Goal: Task Accomplishment & Management: Use online tool/utility

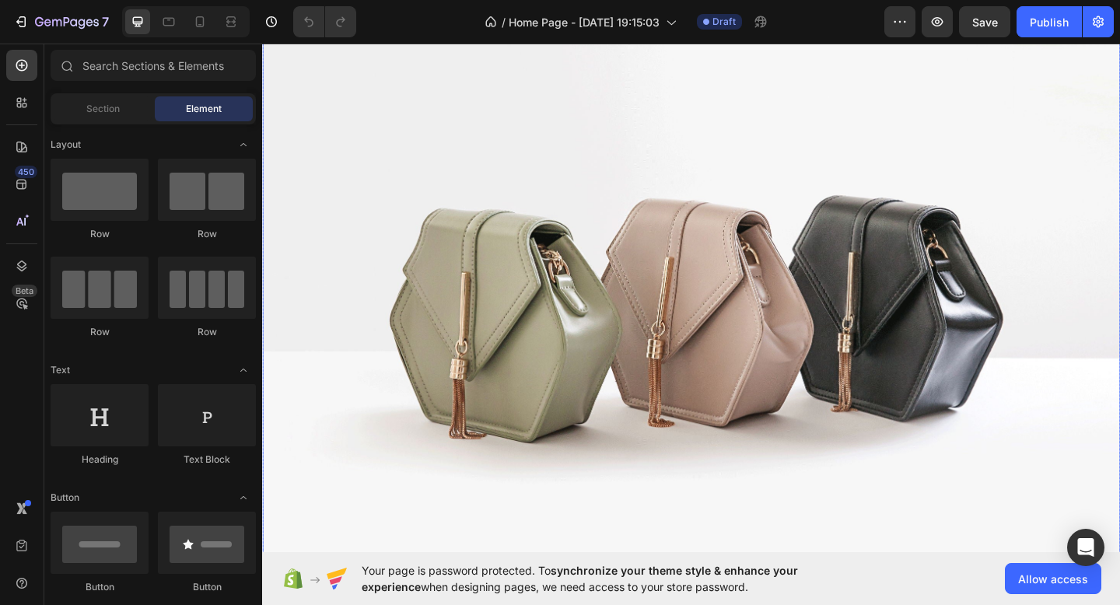
scroll to position [224, 0]
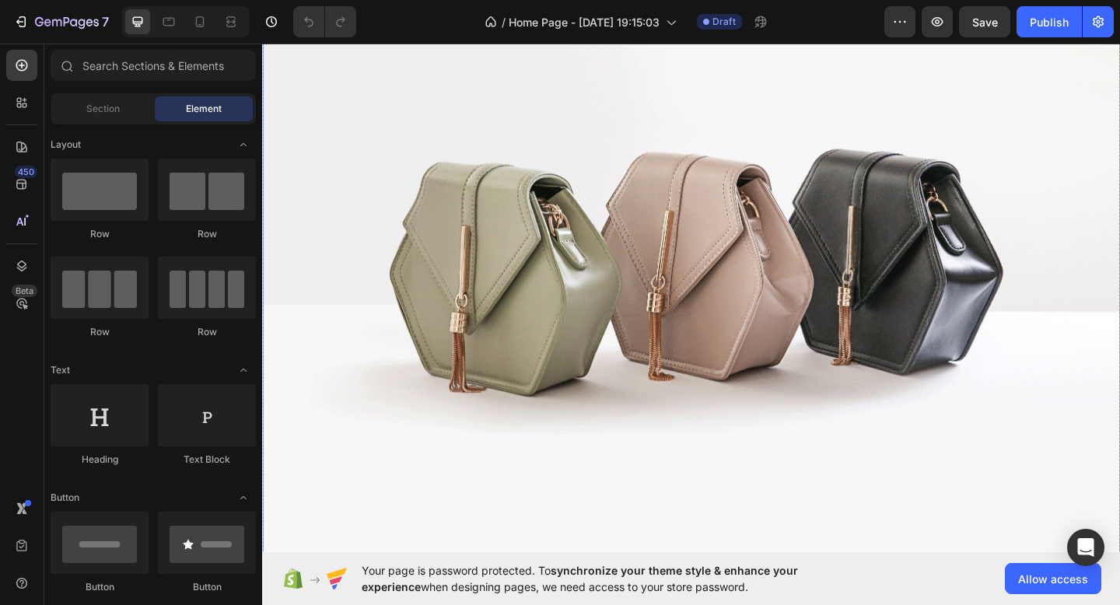
click at [394, 244] on img at bounding box center [729, 269] width 934 height 700
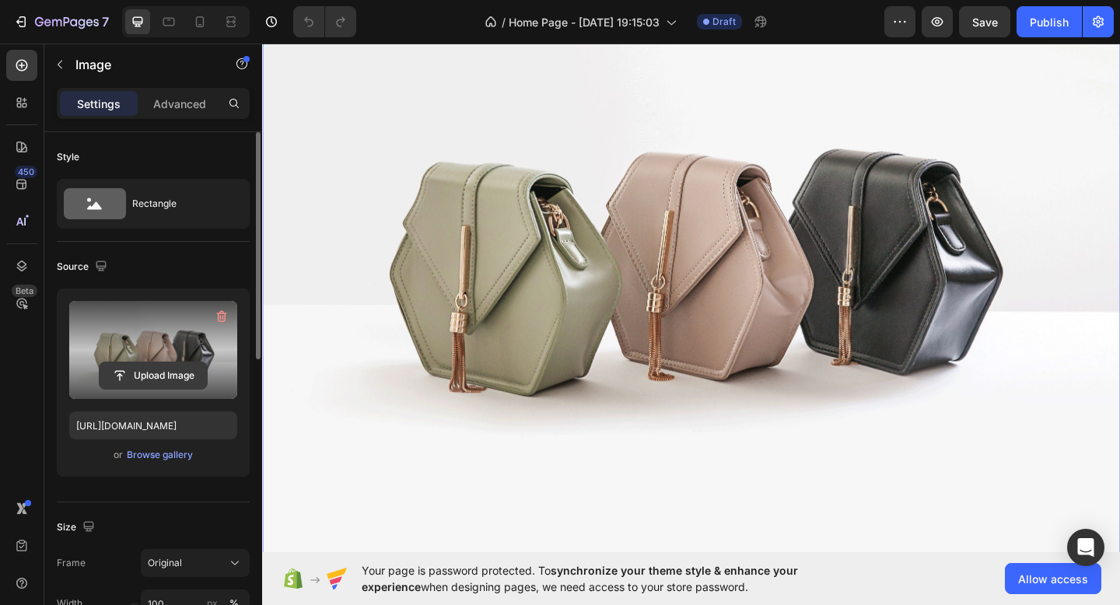
click at [159, 380] on input "file" at bounding box center [153, 376] width 107 height 26
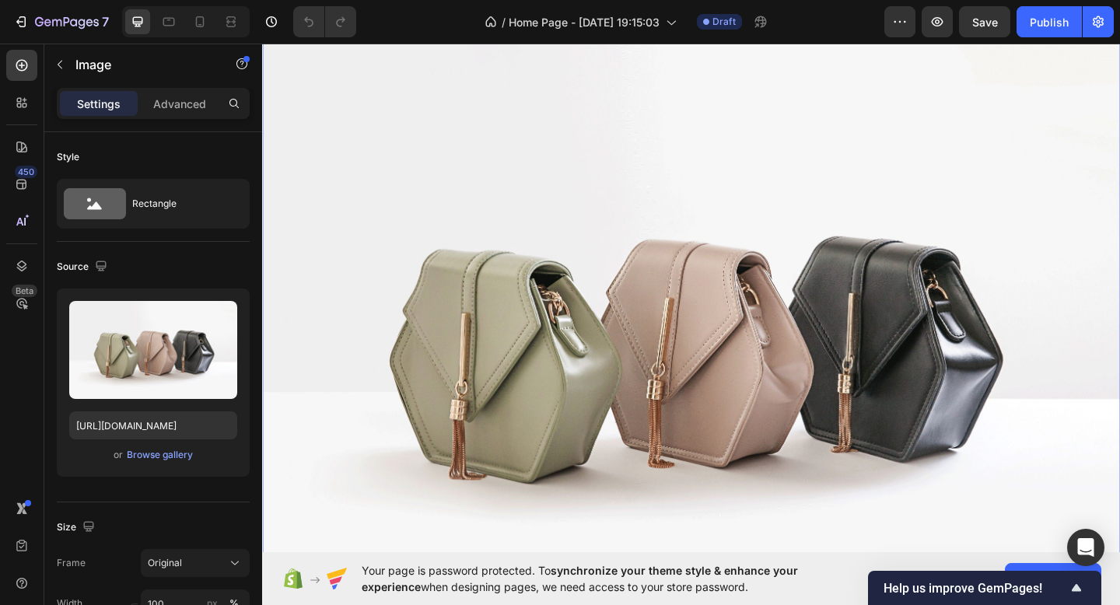
scroll to position [0, 0]
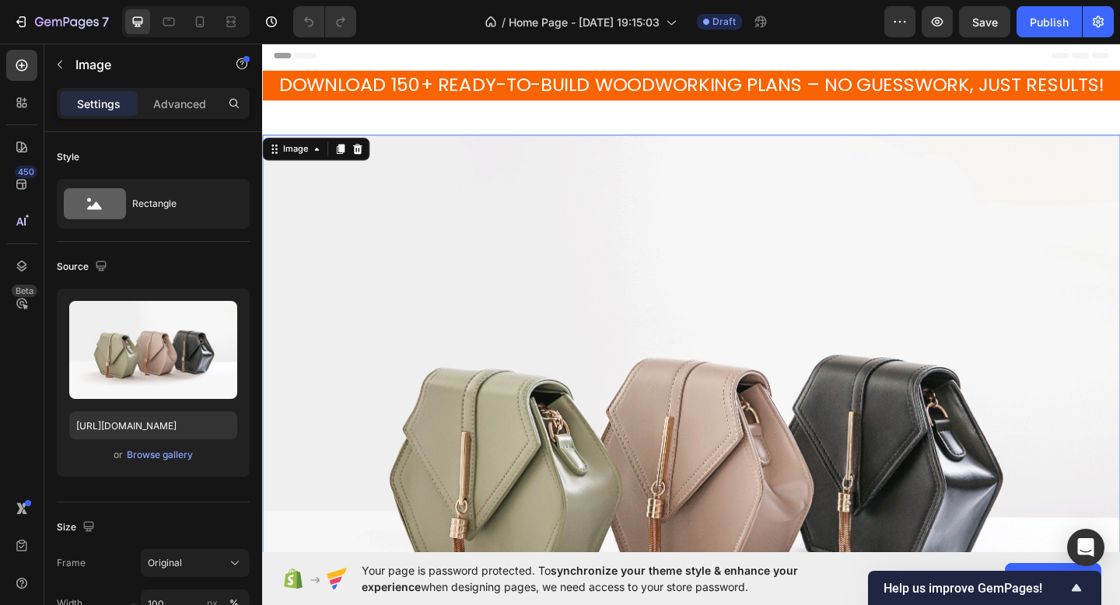
click at [645, 284] on img at bounding box center [729, 493] width 934 height 700
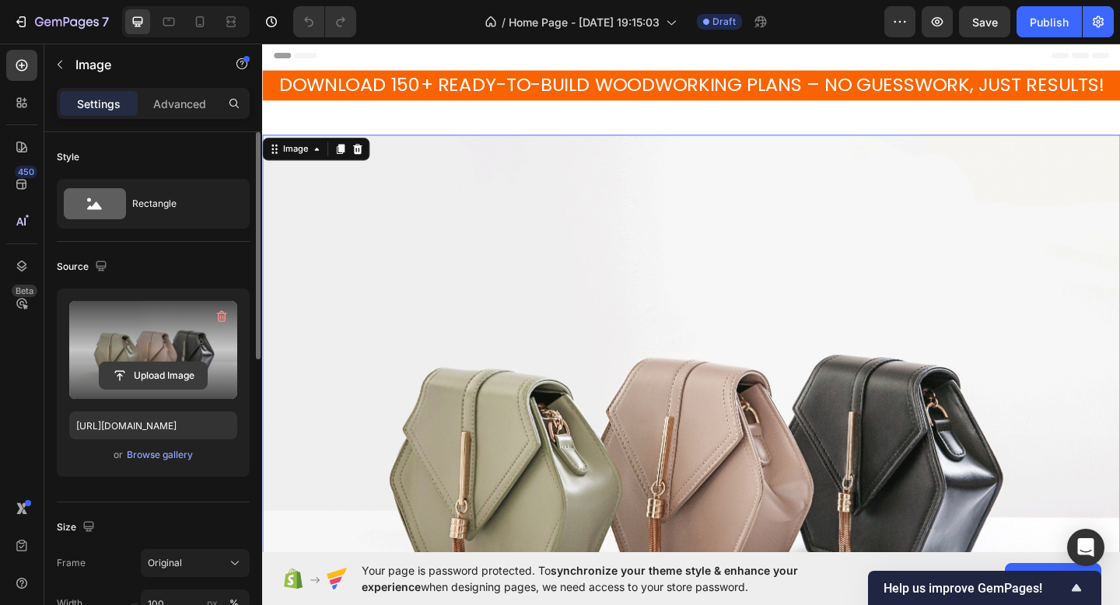
click at [147, 366] on input "file" at bounding box center [153, 376] width 107 height 26
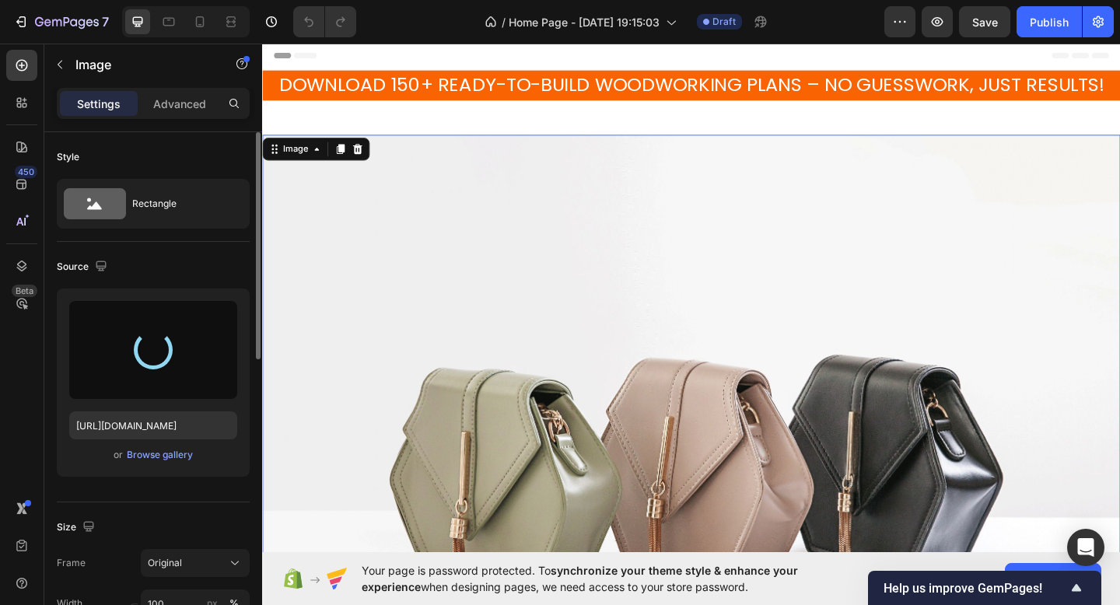
type input "[URL][DOMAIN_NAME]"
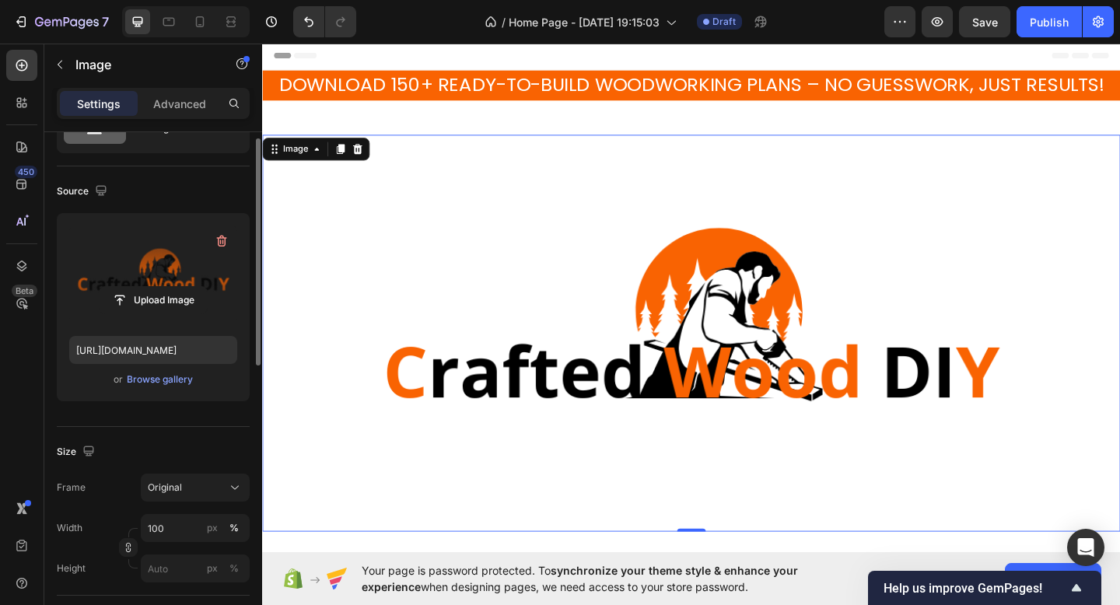
scroll to position [100, 0]
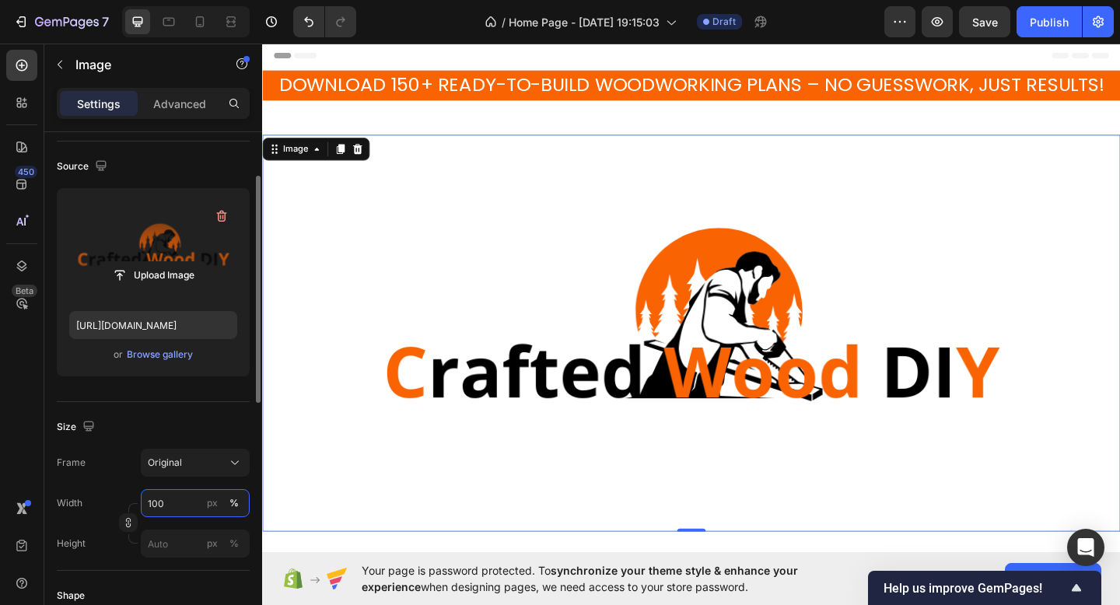
click at [180, 503] on input "100" at bounding box center [195, 503] width 109 height 28
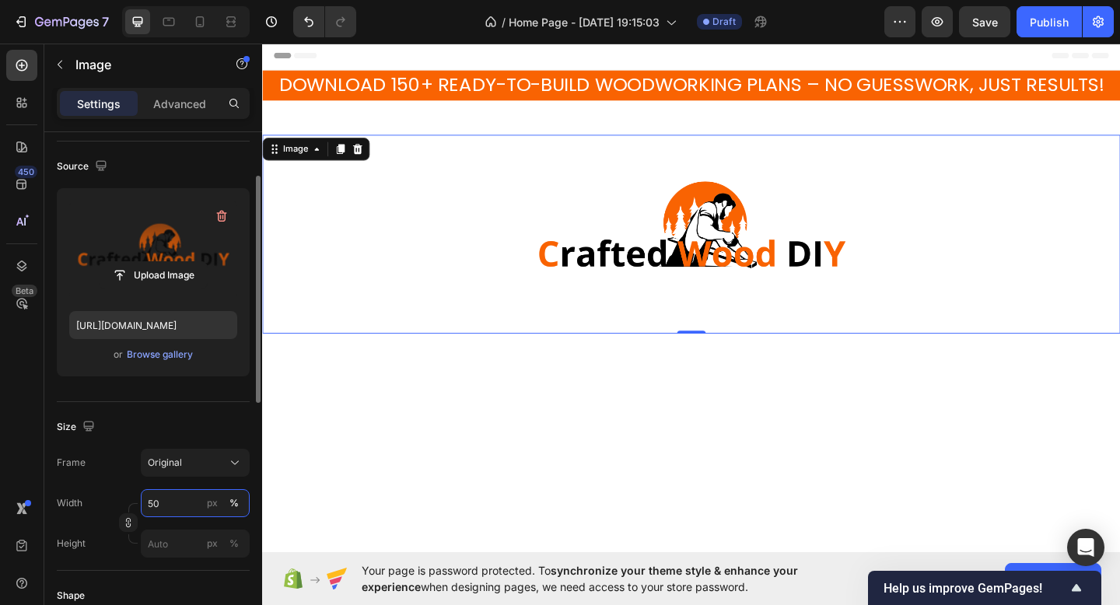
click at [174, 513] on input "50" at bounding box center [195, 503] width 109 height 28
type input "5"
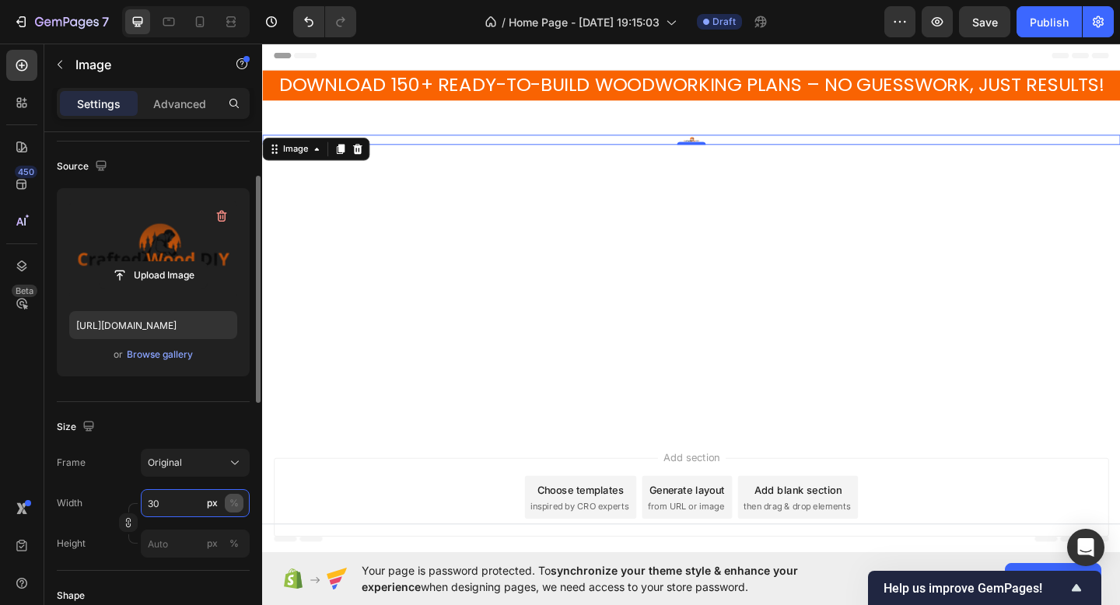
type input "30"
click at [240, 509] on button "%" at bounding box center [234, 503] width 19 height 19
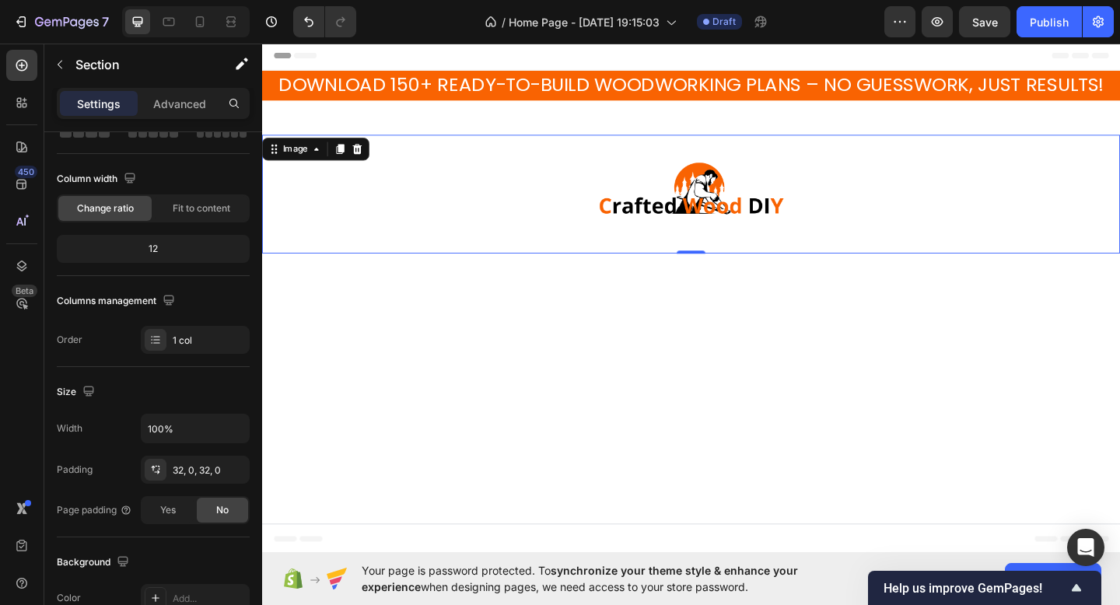
click at [512, 300] on div "Image 0 Row Section 2" at bounding box center [729, 214] width 934 height 192
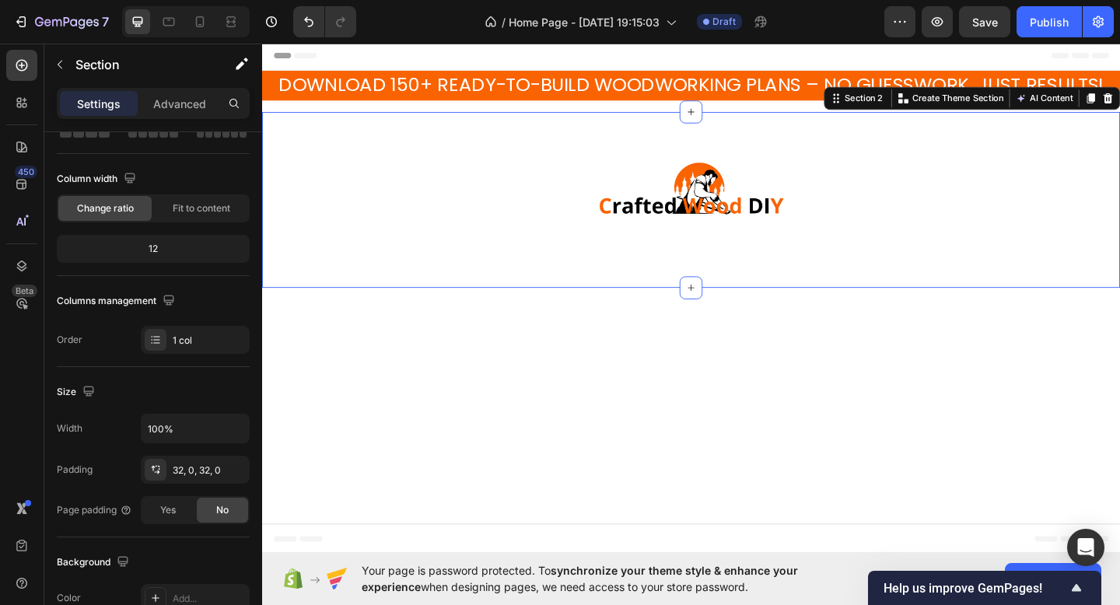
scroll to position [0, 0]
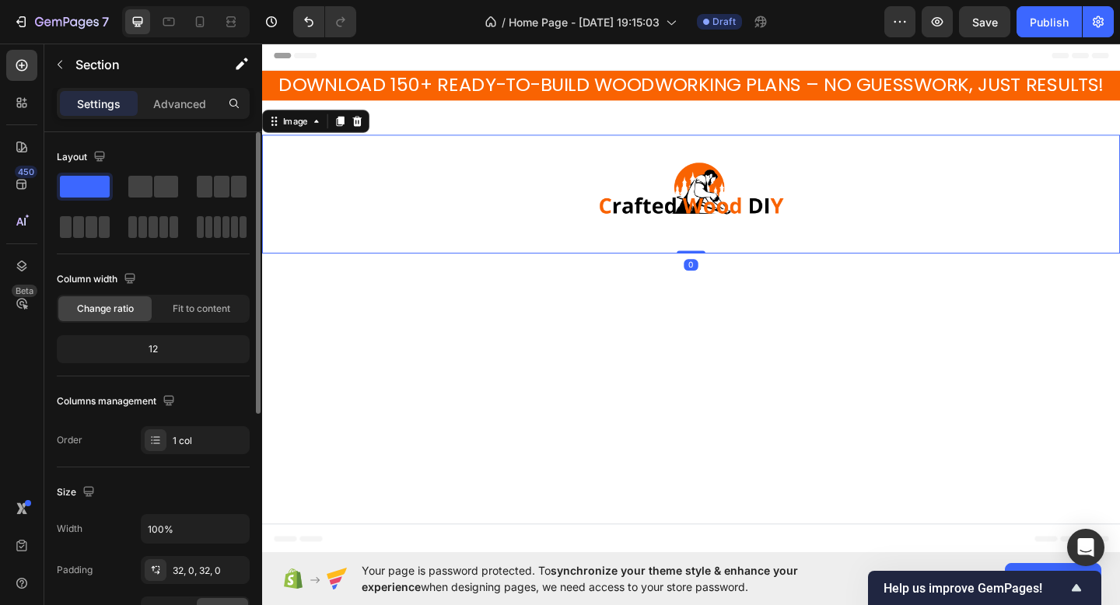
click at [685, 202] on img at bounding box center [729, 208] width 280 height 130
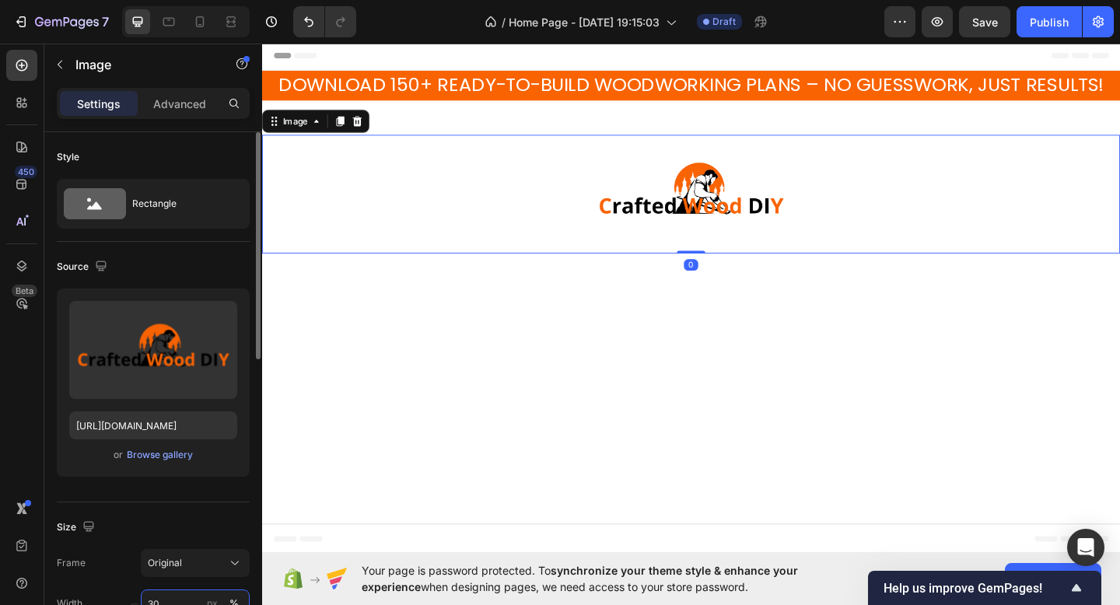
click at [178, 601] on input "30" at bounding box center [195, 604] width 109 height 28
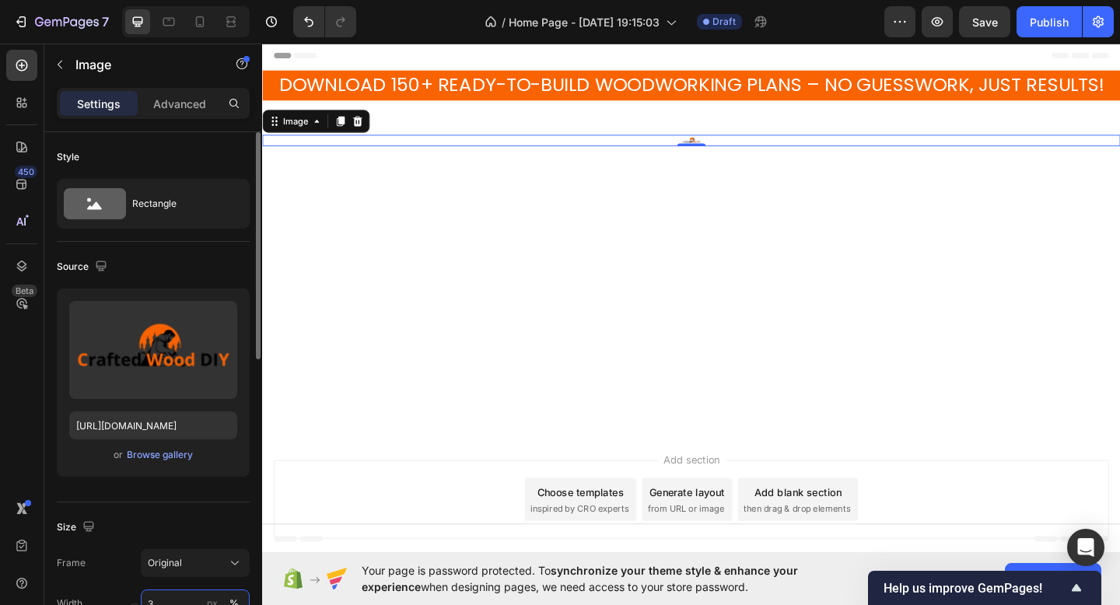
scroll to position [4, 0]
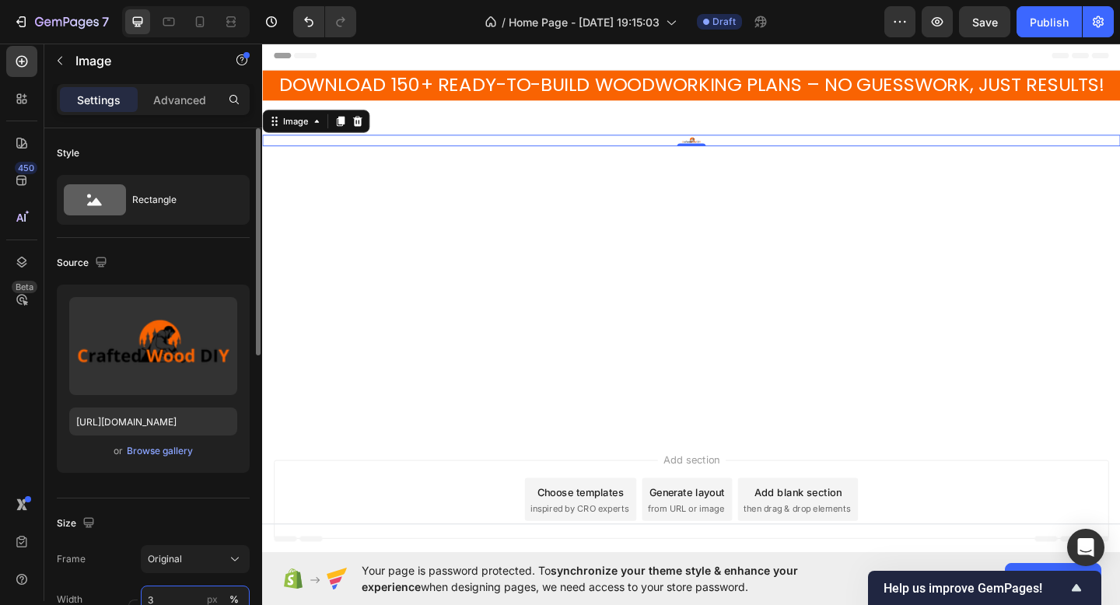
type input "35"
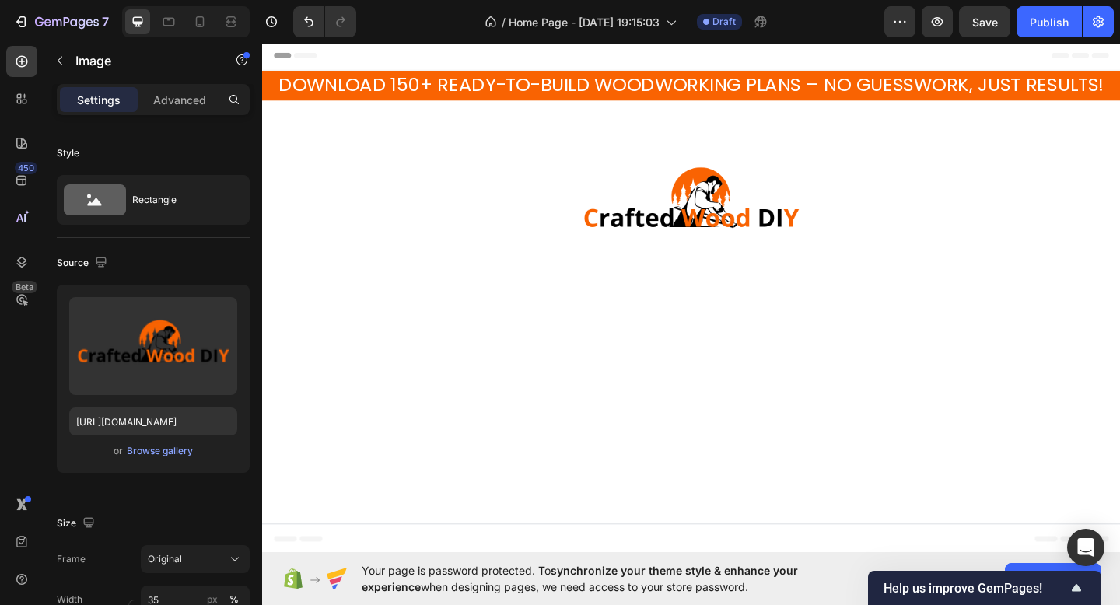
click at [413, 494] on div at bounding box center [729, 467] width 934 height 273
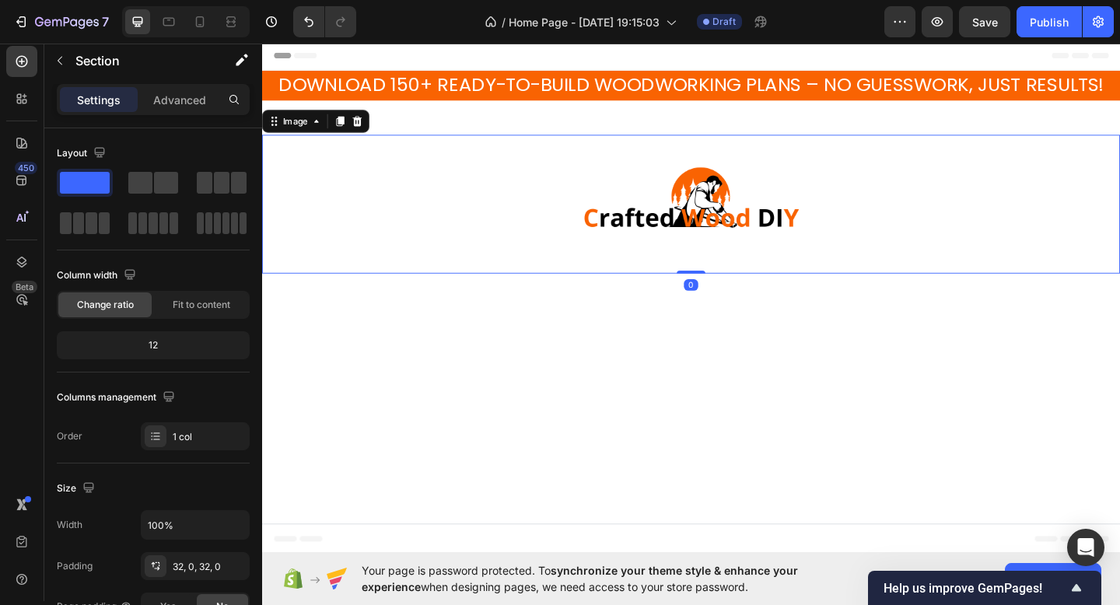
click at [666, 249] on img at bounding box center [729, 218] width 327 height 151
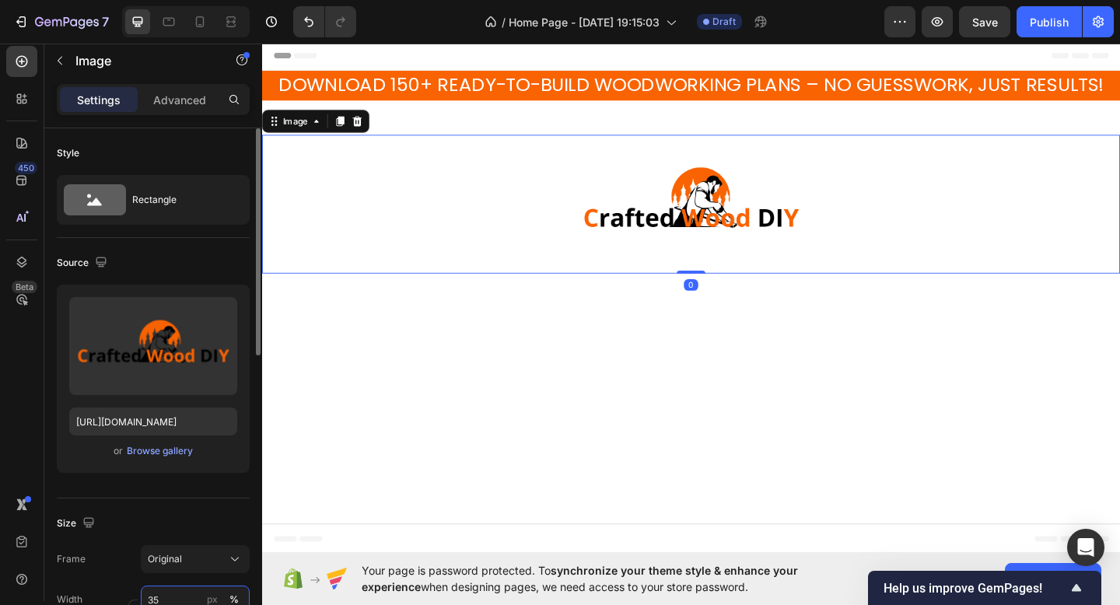
click at [172, 599] on input "35" at bounding box center [195, 600] width 109 height 28
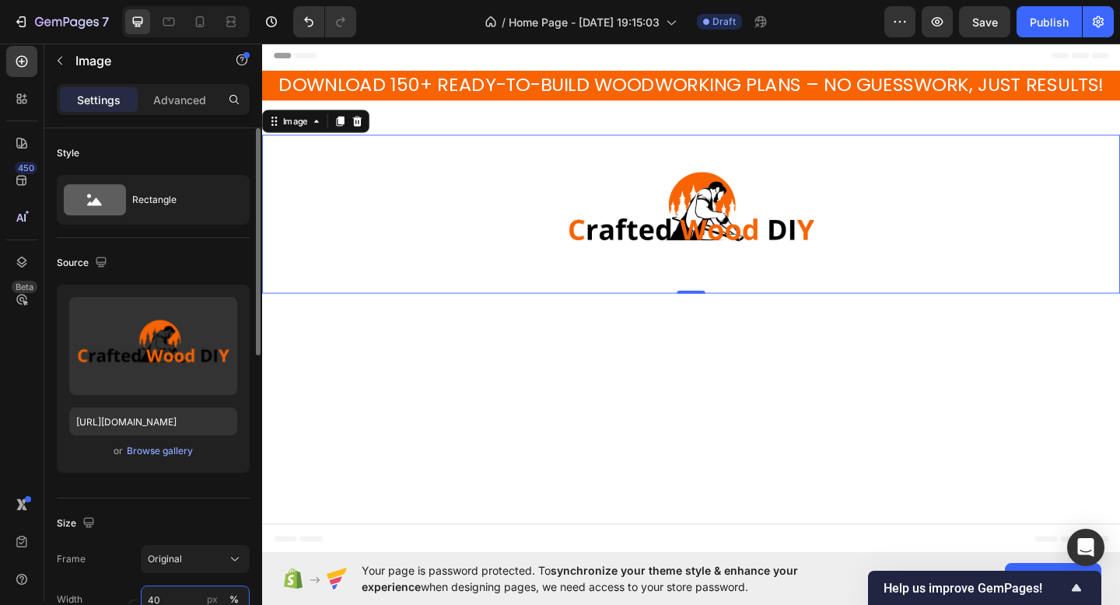
type input "40"
click at [195, 535] on div "Size" at bounding box center [153, 523] width 193 height 25
click at [172, 101] on p "Advanced" at bounding box center [179, 100] width 53 height 16
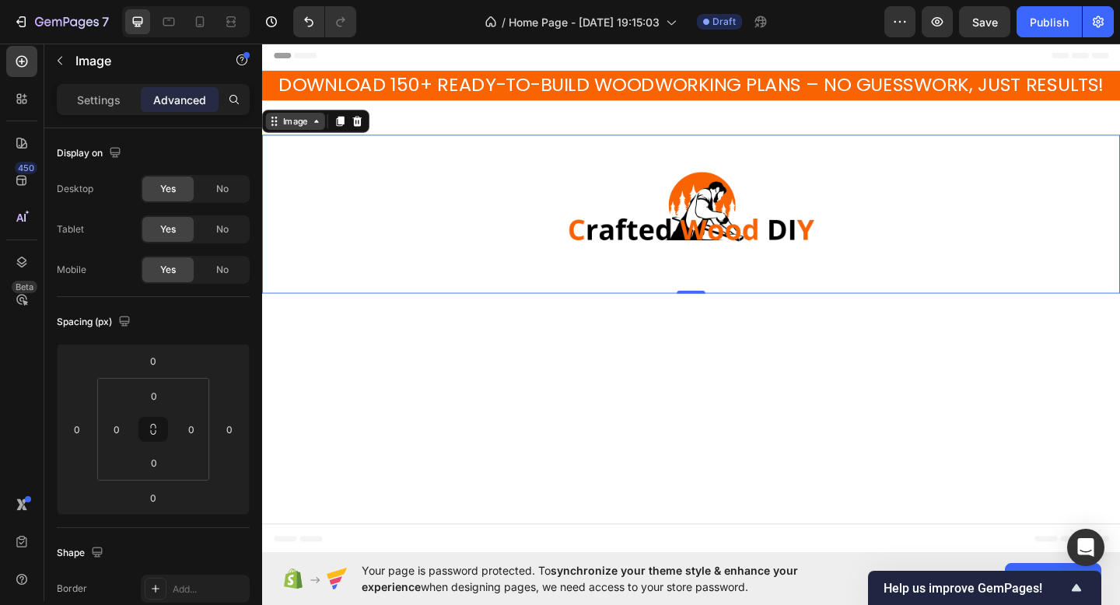
click at [302, 128] on div "Image" at bounding box center [298, 128] width 33 height 14
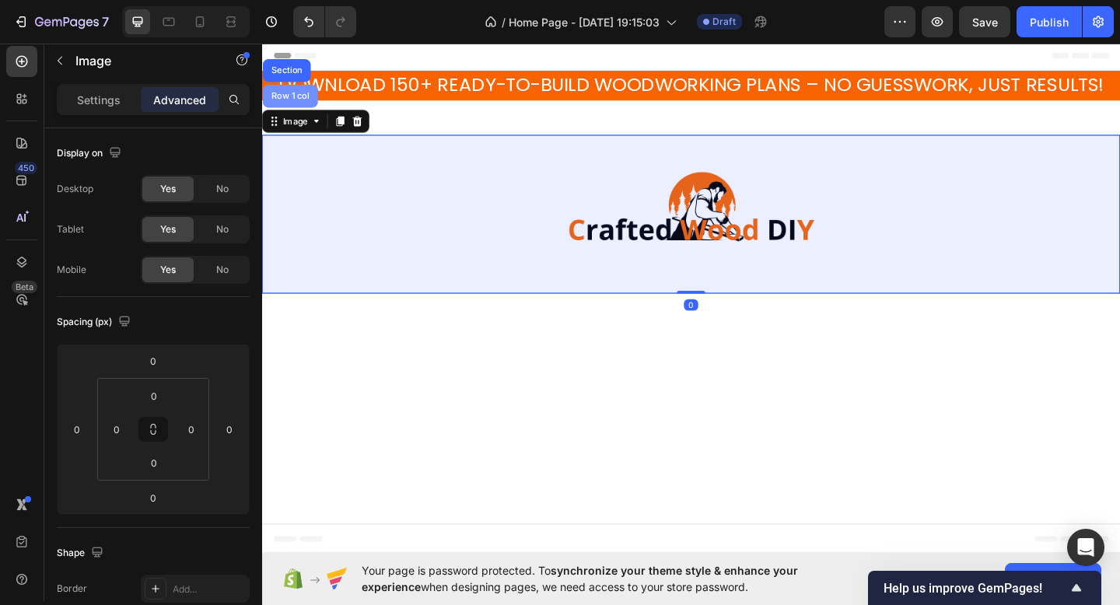
click at [303, 111] on div "Row 1 col" at bounding box center [293, 101] width 60 height 25
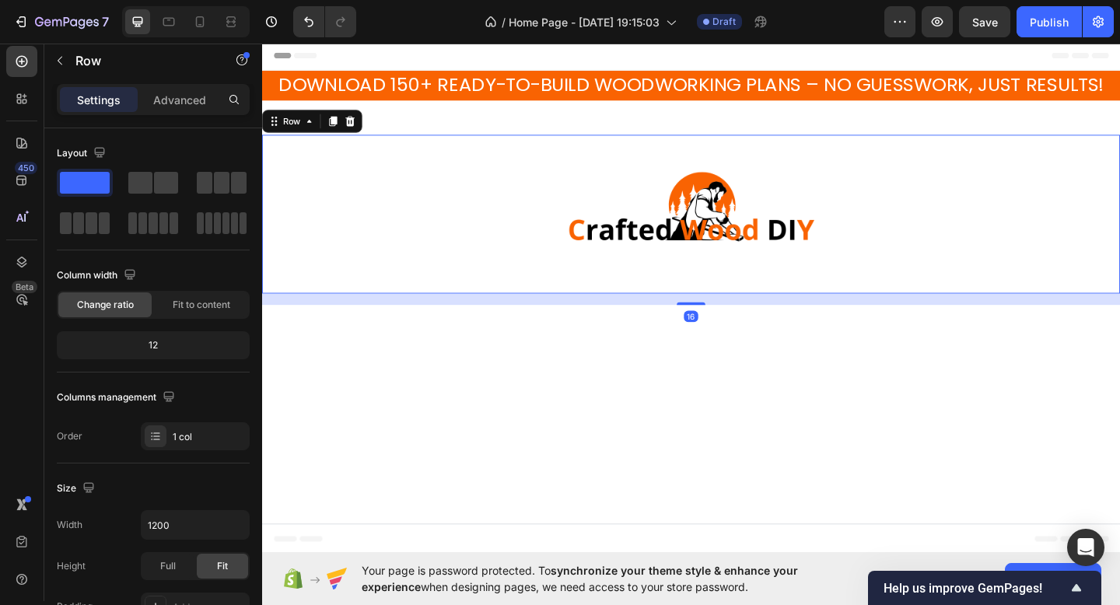
drag, startPoint x: 736, startPoint y: 328, endPoint x: 746, endPoint y: 261, distance: 66.9
click at [746, 261] on div "Image Row 16" at bounding box center [729, 229] width 934 height 173
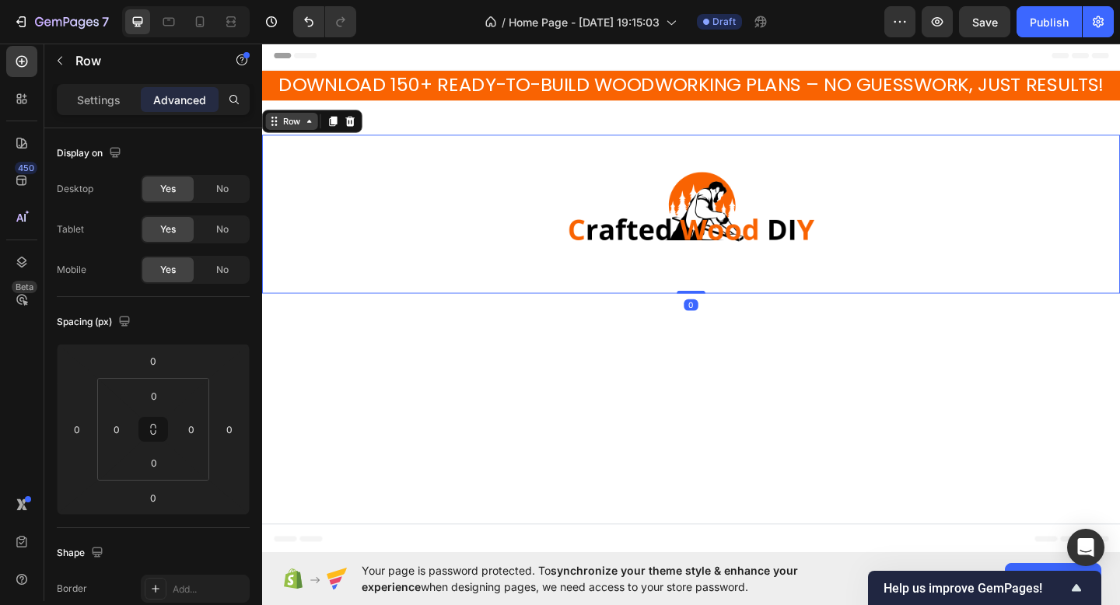
click at [293, 131] on div "Row" at bounding box center [295, 128] width 26 height 14
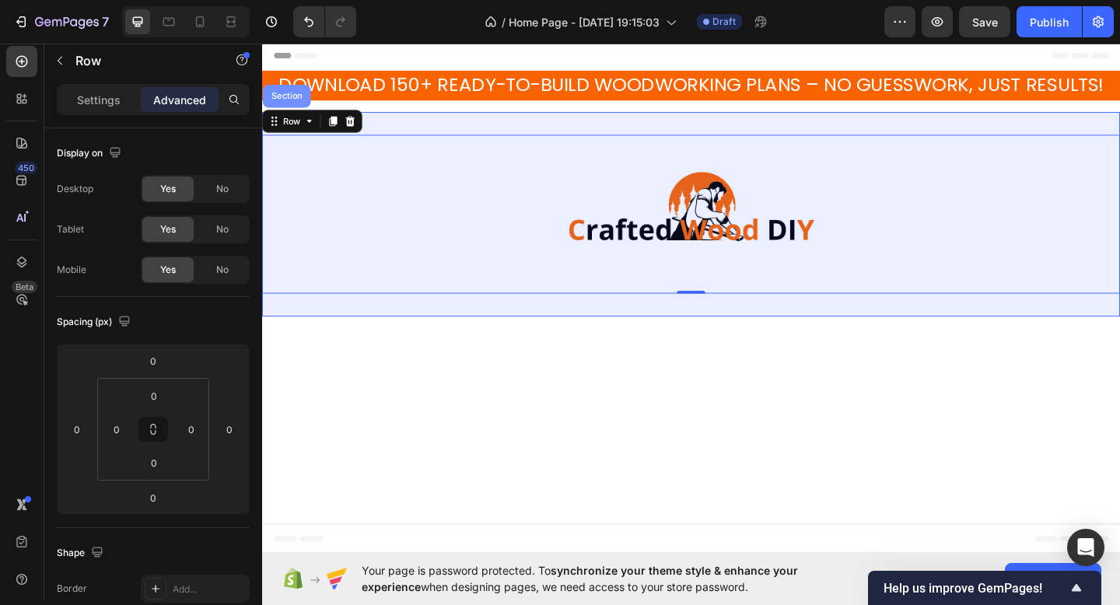
click at [298, 99] on div "Section" at bounding box center [289, 100] width 40 height 9
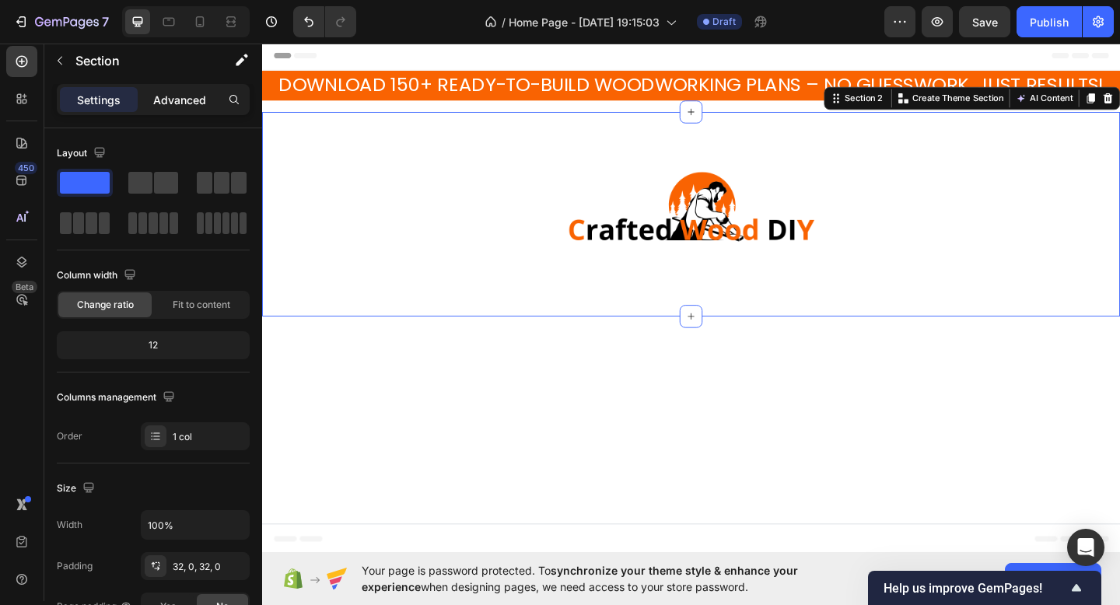
click at [180, 107] on p "Advanced" at bounding box center [179, 100] width 53 height 16
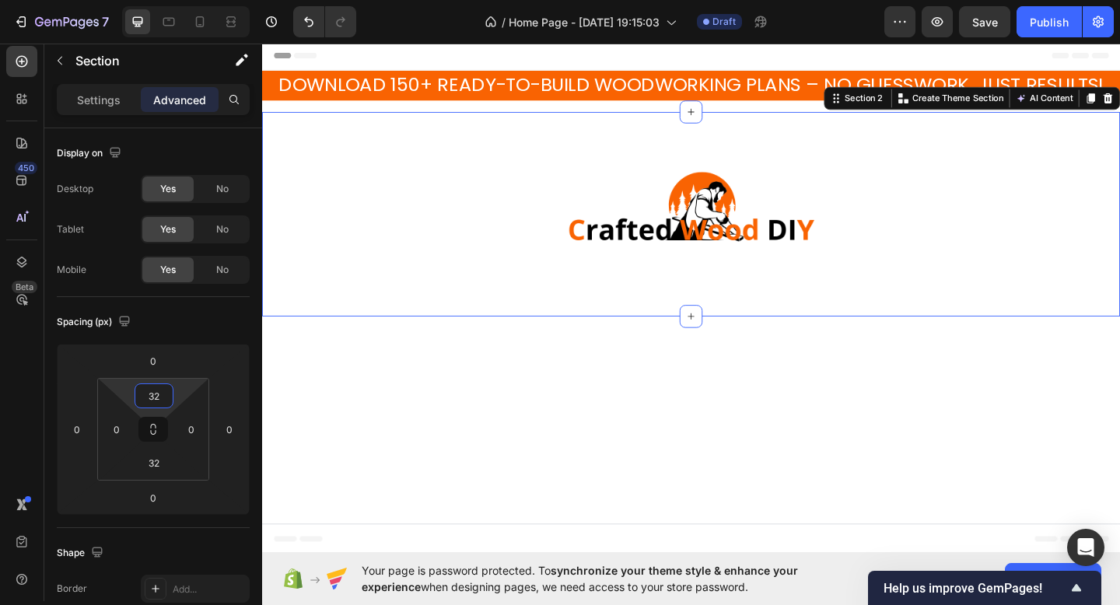
click at [165, 397] on input "32" at bounding box center [153, 395] width 31 height 23
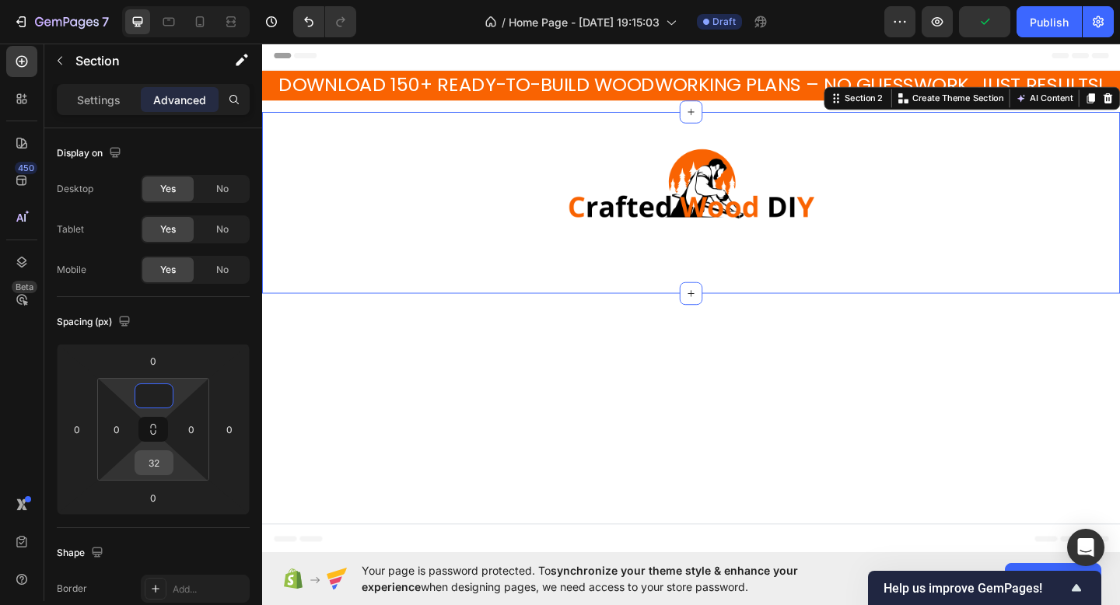
type input "0"
click at [163, 468] on input "32" at bounding box center [153, 462] width 31 height 23
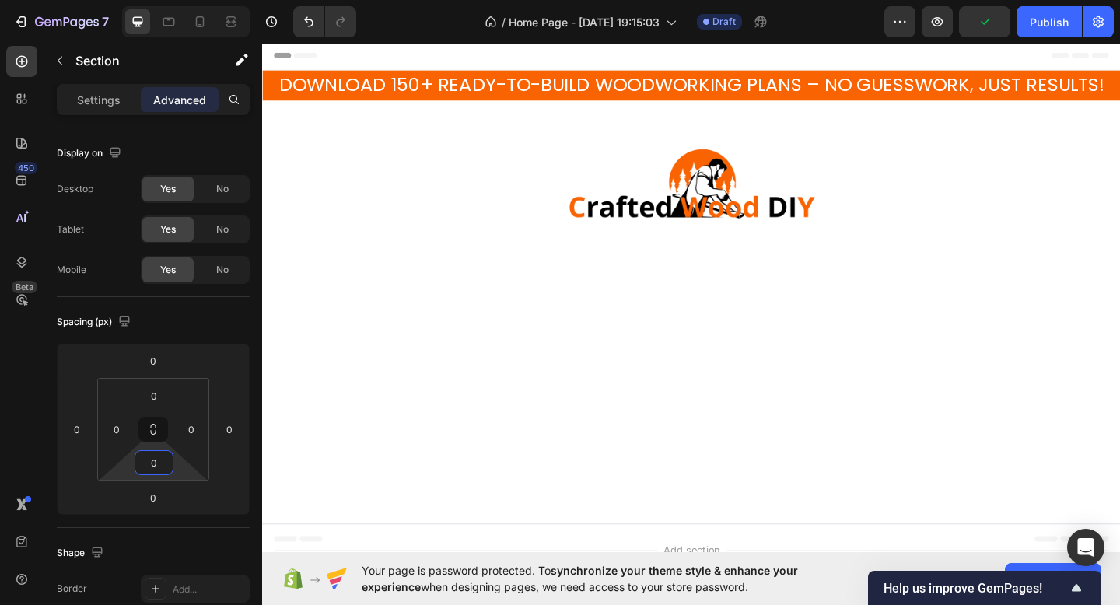
click at [553, 443] on div at bounding box center [729, 427] width 934 height 273
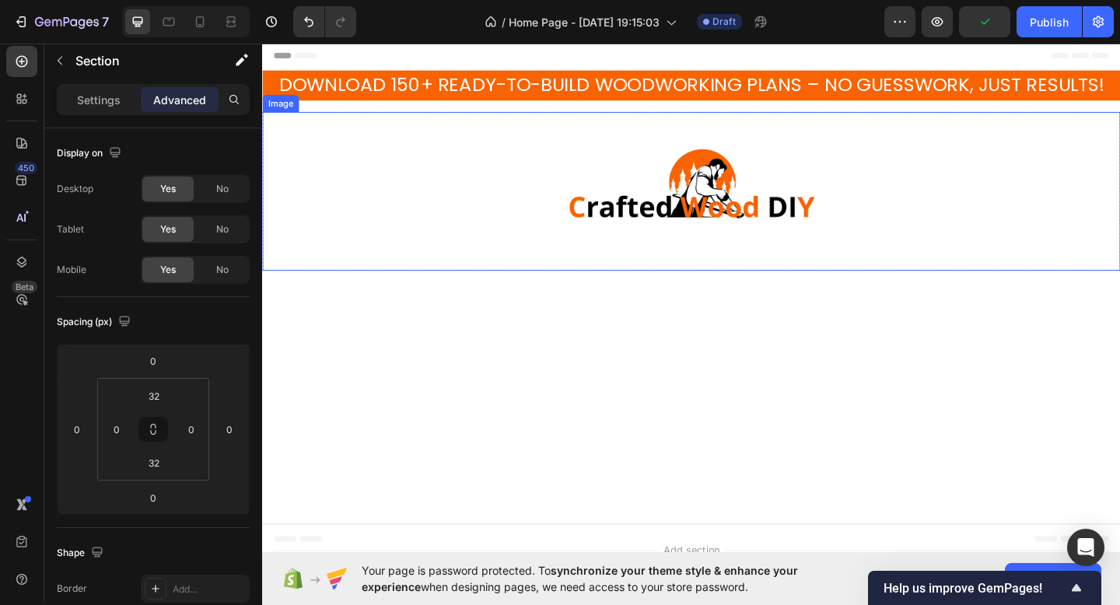
click at [559, 218] on img at bounding box center [728, 204] width 373 height 173
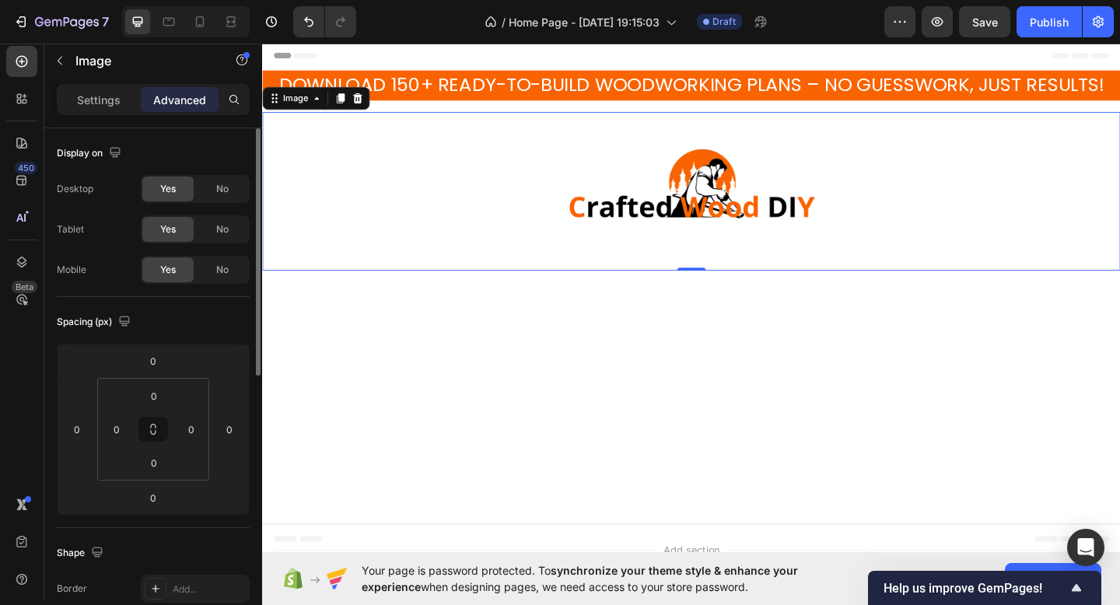
click at [237, 328] on div "Spacing (px)" at bounding box center [153, 322] width 193 height 25
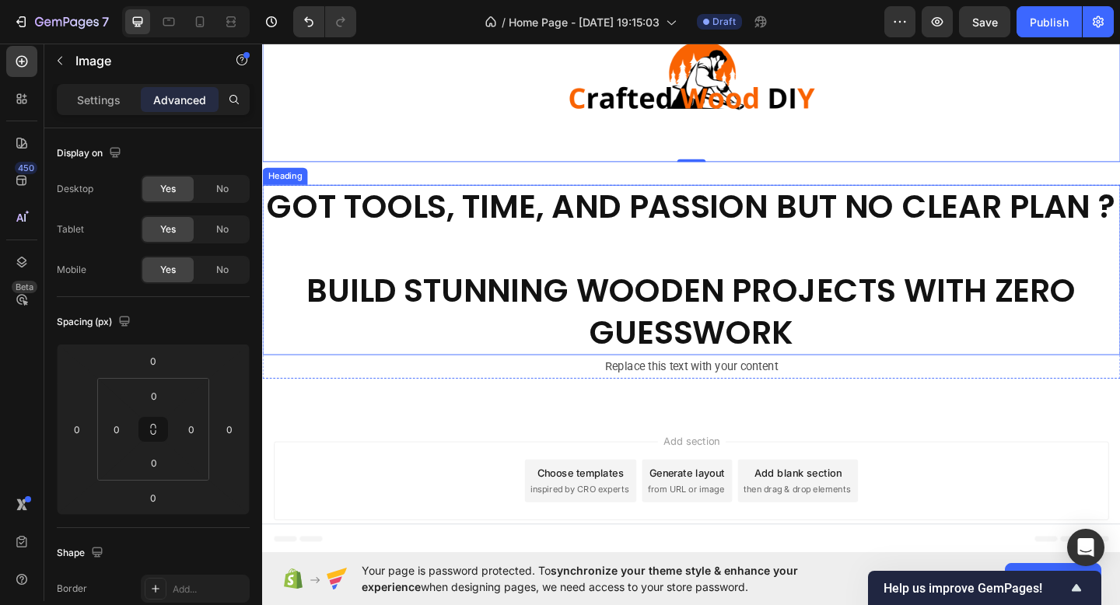
scroll to position [0, 0]
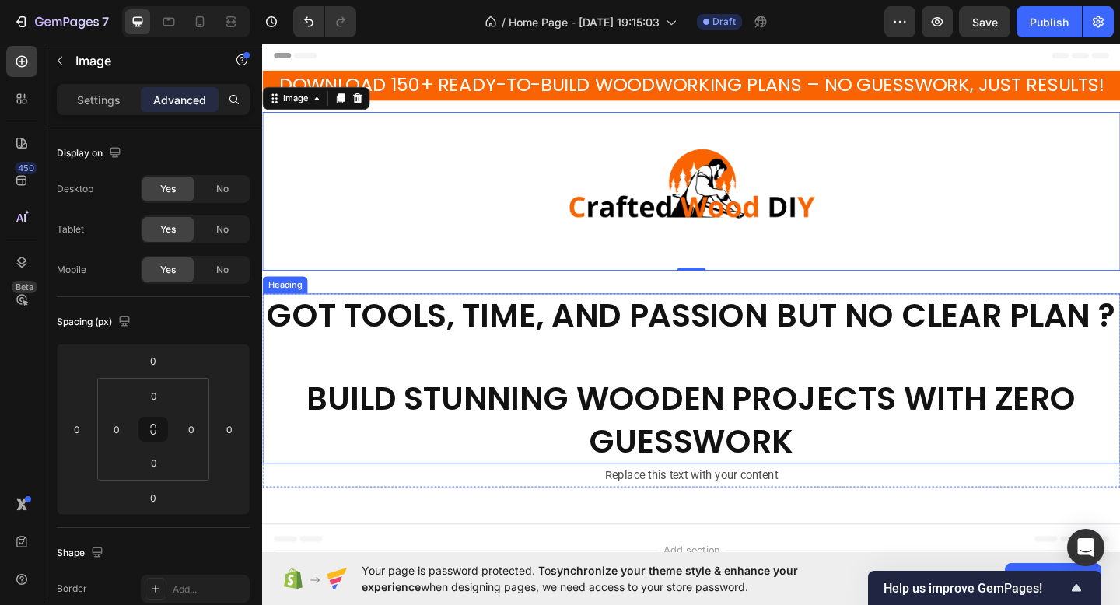
click at [648, 293] on div "GOT TOOLS, TIME, AND PASSION BUT NO CLEAR PLAN ? BUILD STUNNING WOODEN PROJECTS…" at bounding box center [729, 427] width 934 height 273
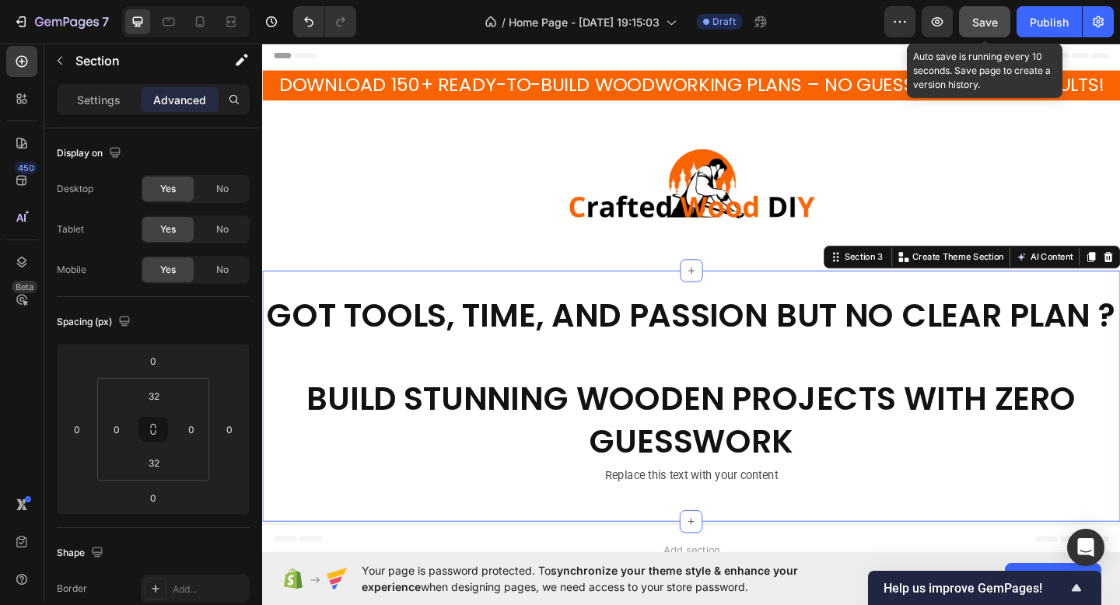
click at [990, 27] on span "Save" at bounding box center [986, 22] width 26 height 13
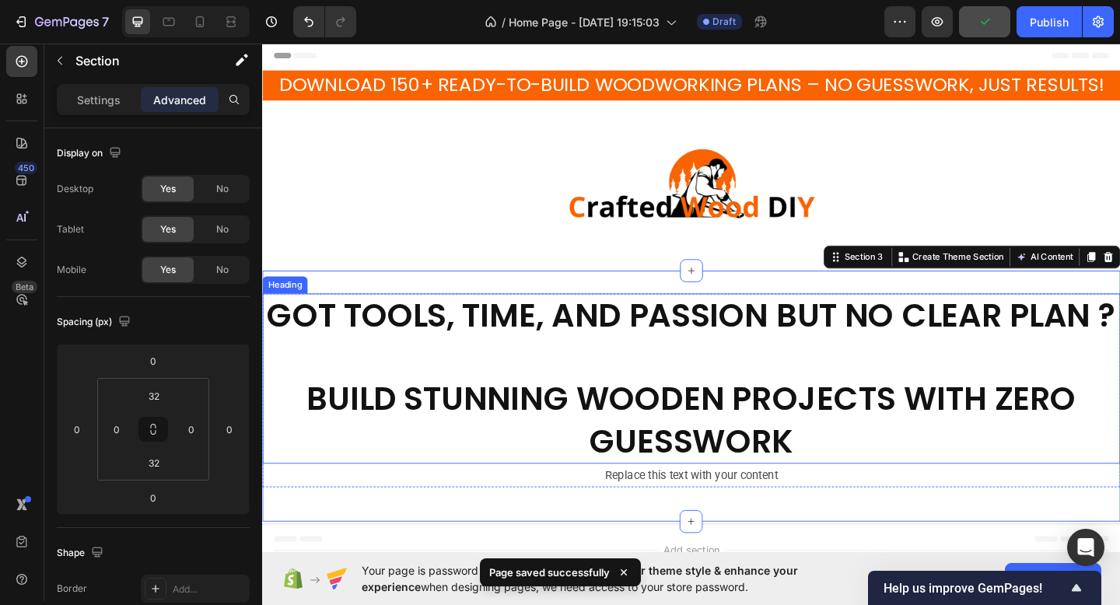
click at [842, 377] on h2 "GOT TOOLS, TIME, AND PASSION BUT NO CLEAR PLAN ? BUILD STUNNING WOODEN PROJECTS…" at bounding box center [729, 408] width 934 height 185
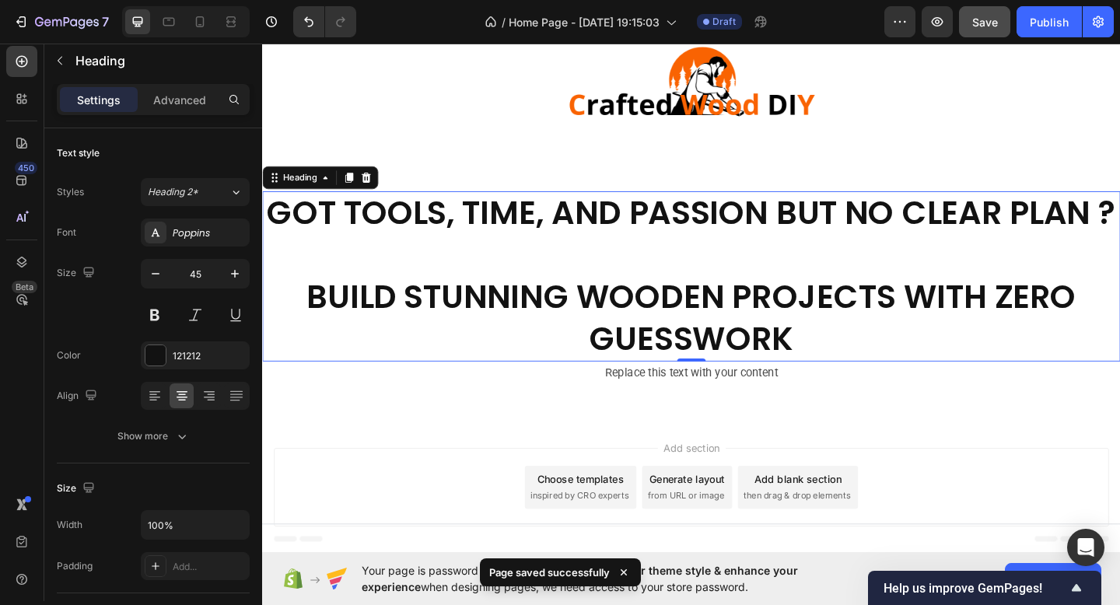
scroll to position [118, 0]
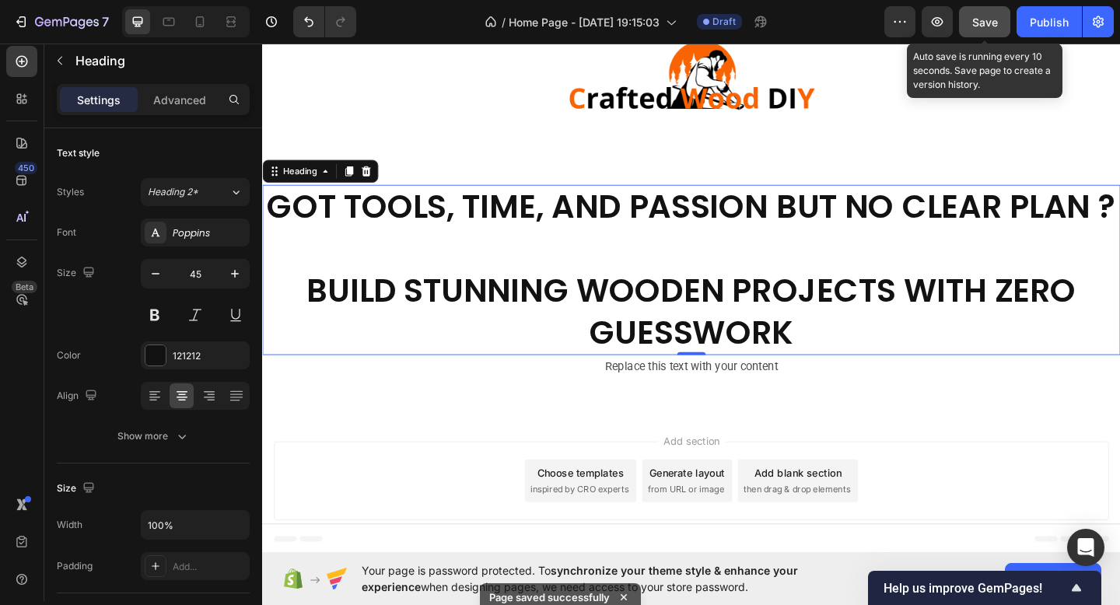
click at [992, 16] on span "Save" at bounding box center [986, 22] width 26 height 13
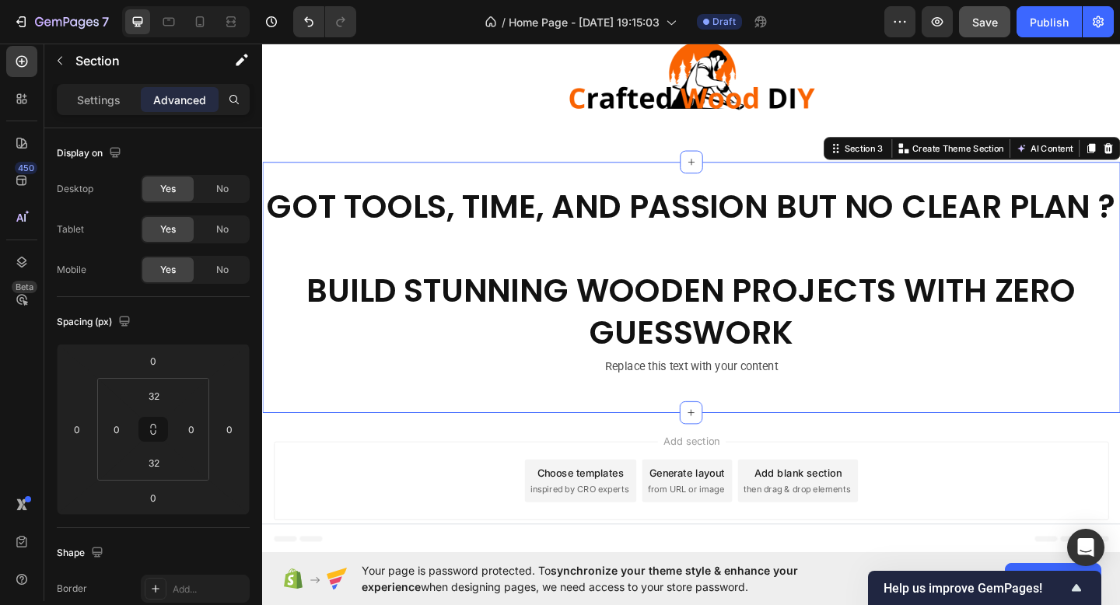
click at [672, 420] on div "GOT TOOLS, TIME, AND PASSION BUT NO CLEAR PLAN ? BUILD STUNNING WOODEN PROJECTS…" at bounding box center [729, 309] width 934 height 273
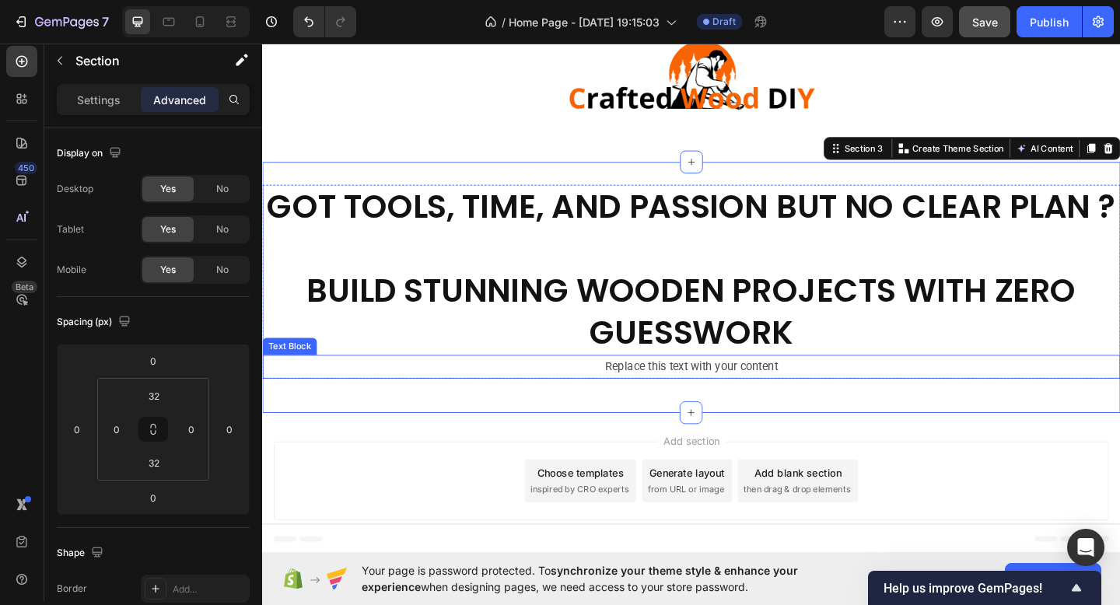
click at [689, 398] on div "Replace this text with your content" at bounding box center [729, 396] width 934 height 26
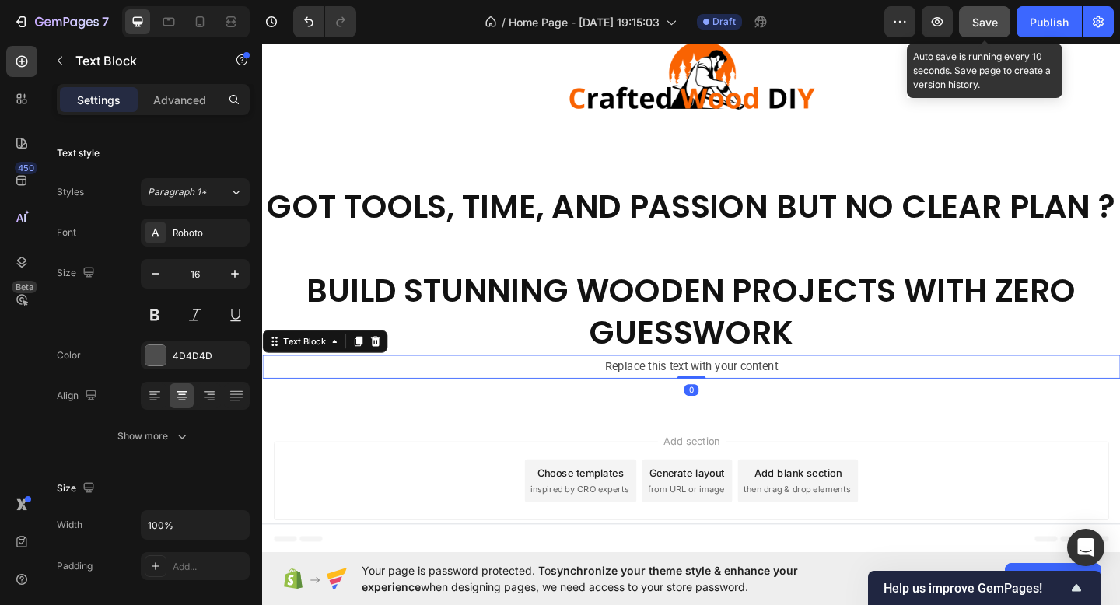
click at [987, 26] on span "Save" at bounding box center [986, 22] width 26 height 13
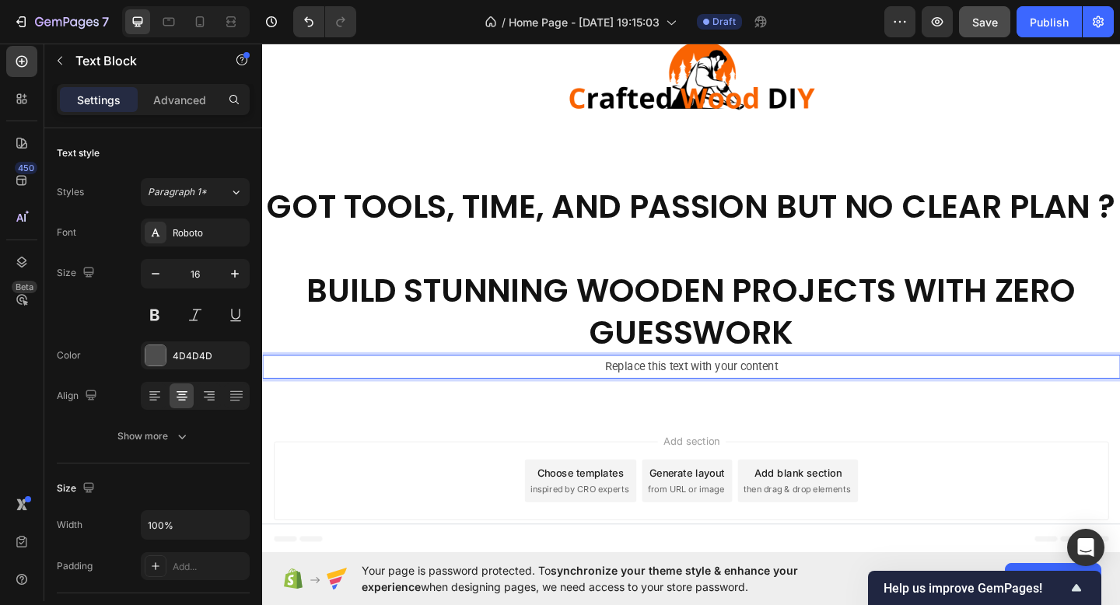
click at [692, 395] on div "Replace this text with your content" at bounding box center [729, 396] width 934 height 26
click at [692, 395] on p "Replace this text with your content" at bounding box center [729, 395] width 931 height 23
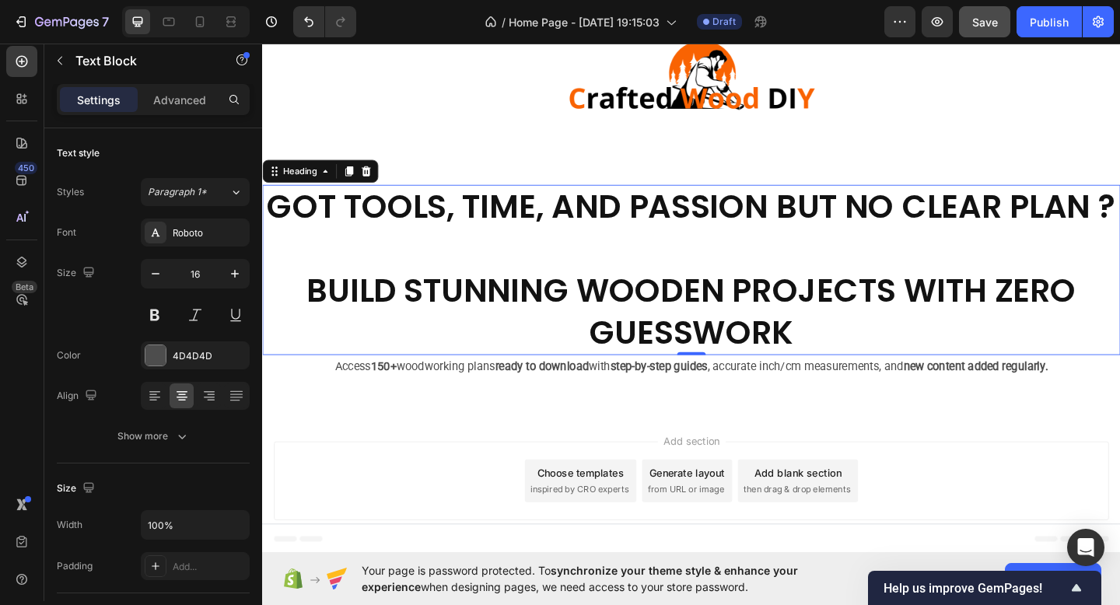
click at [704, 314] on h2 "GOT TOOLS, TIME, AND PASSION BUT NO CLEAR PLAN ? BUILD STUNNING WOODEN PROJECTS…" at bounding box center [729, 290] width 934 height 185
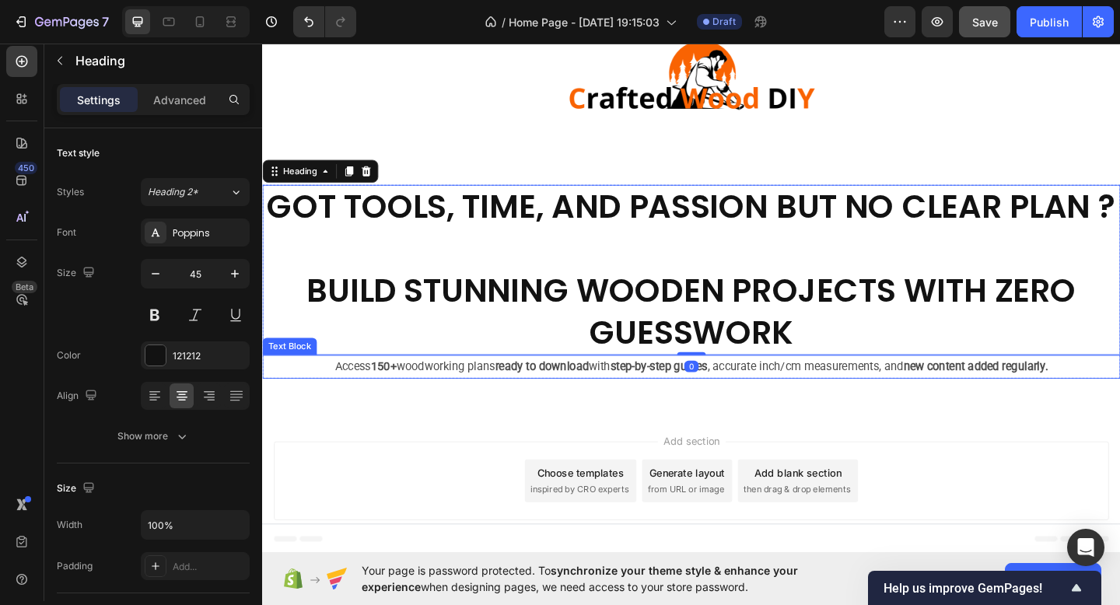
click at [661, 398] on strong "step-by-step guides" at bounding box center [694, 394] width 106 height 15
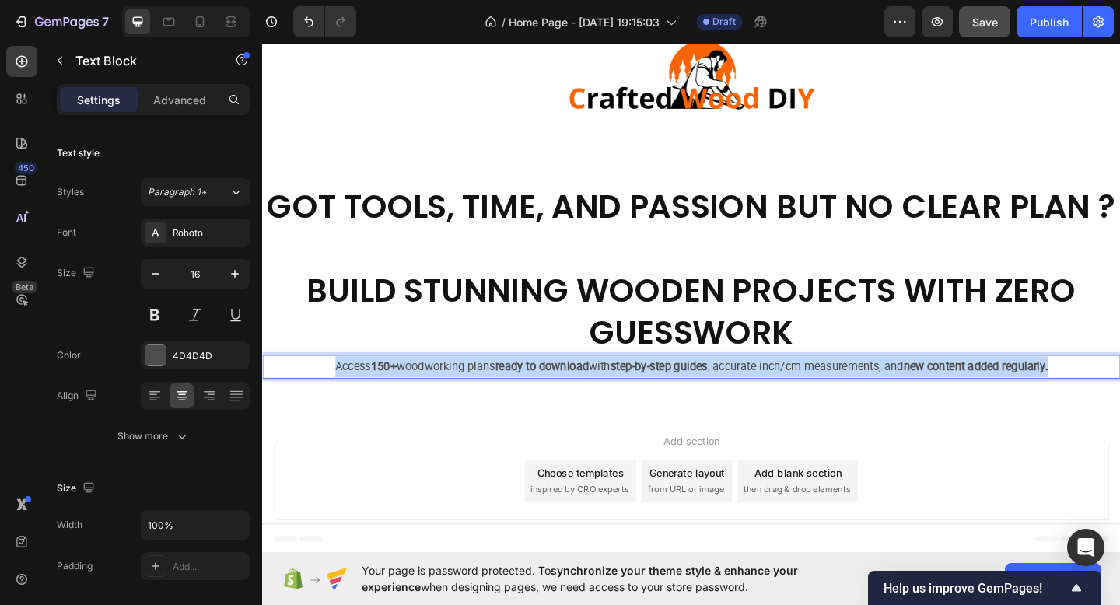
click at [661, 398] on strong "step-by-step guides" at bounding box center [694, 394] width 106 height 15
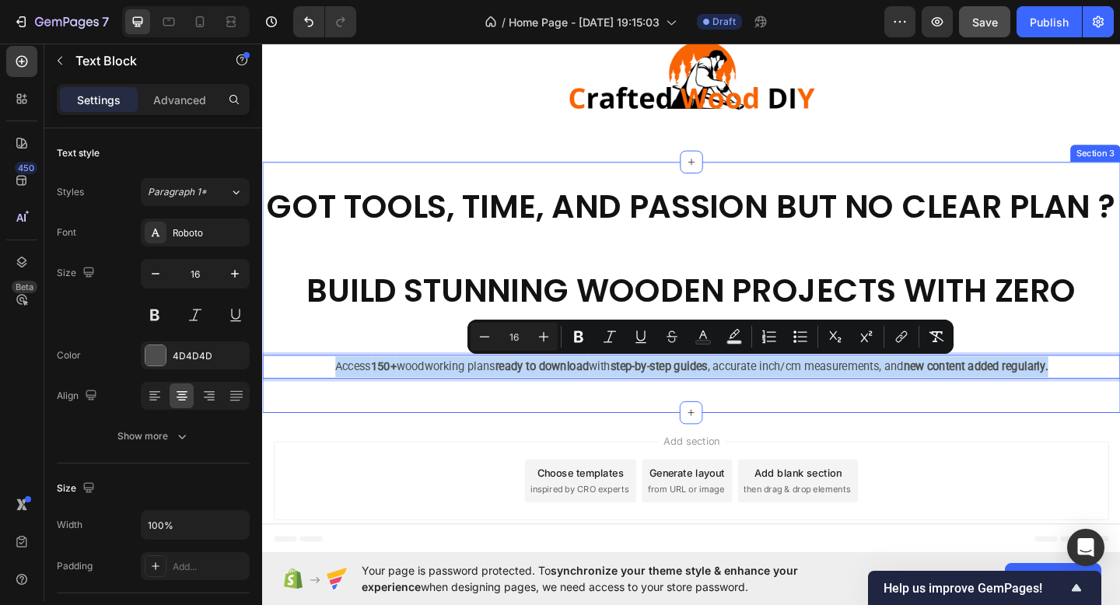
click at [633, 436] on div "GOT TOOLS, TIME, AND PASSION BUT NO CLEAR PLAN ? BUILD STUNNING WOODEN PROJECTS…" at bounding box center [729, 309] width 934 height 273
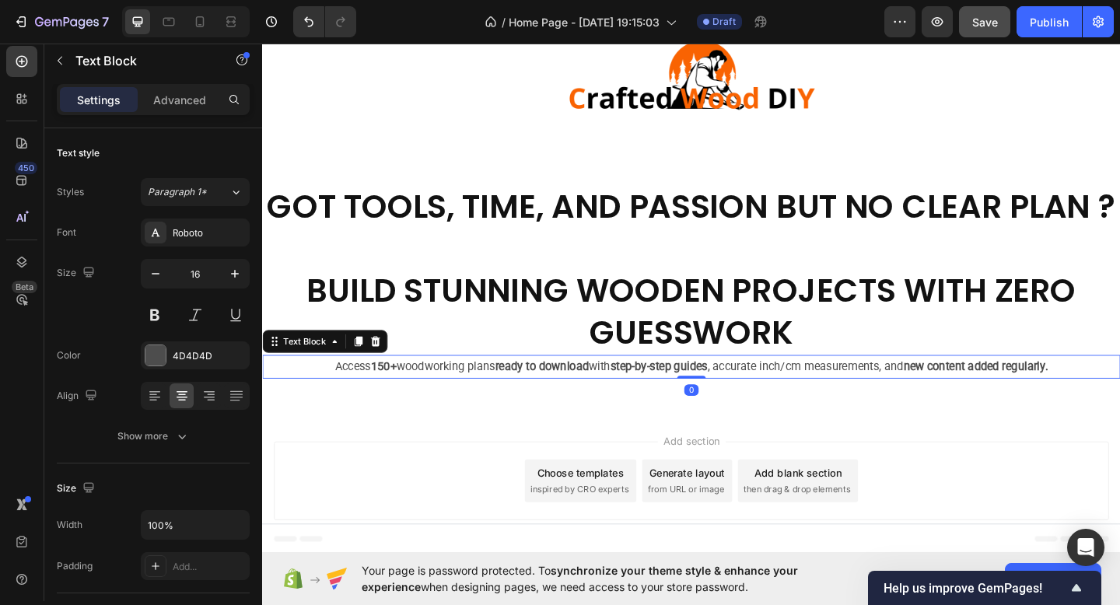
click at [422, 404] on p "Access 150+ woodworking plans ready to download with step-by-step guides , accu…" at bounding box center [729, 395] width 931 height 23
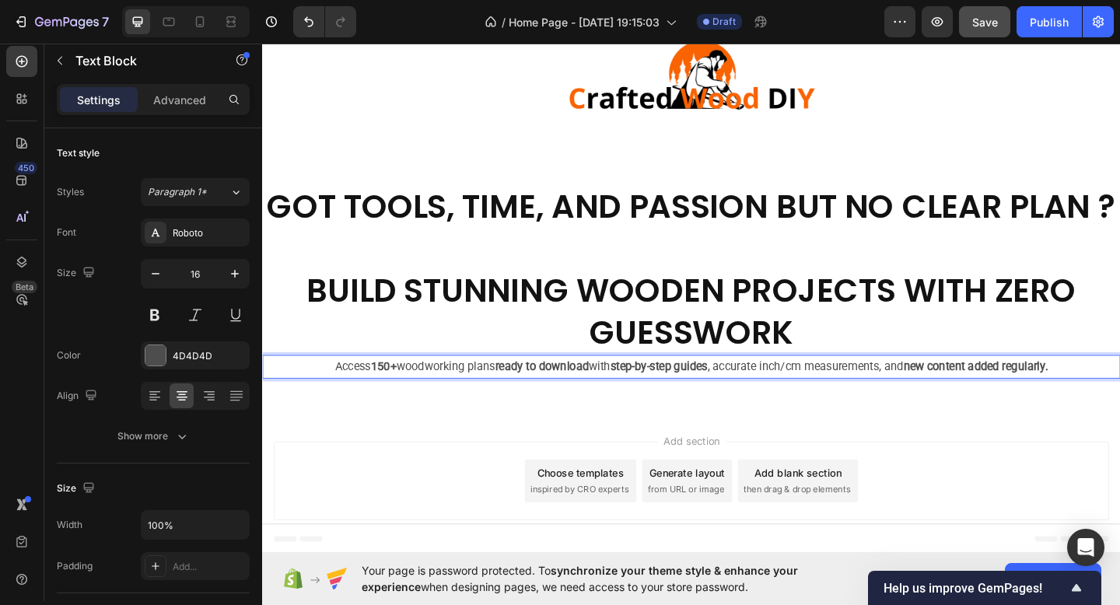
click at [415, 397] on p "Access 150+ woodworking plans ready to download with step-by-step guides , accu…" at bounding box center [729, 395] width 931 height 23
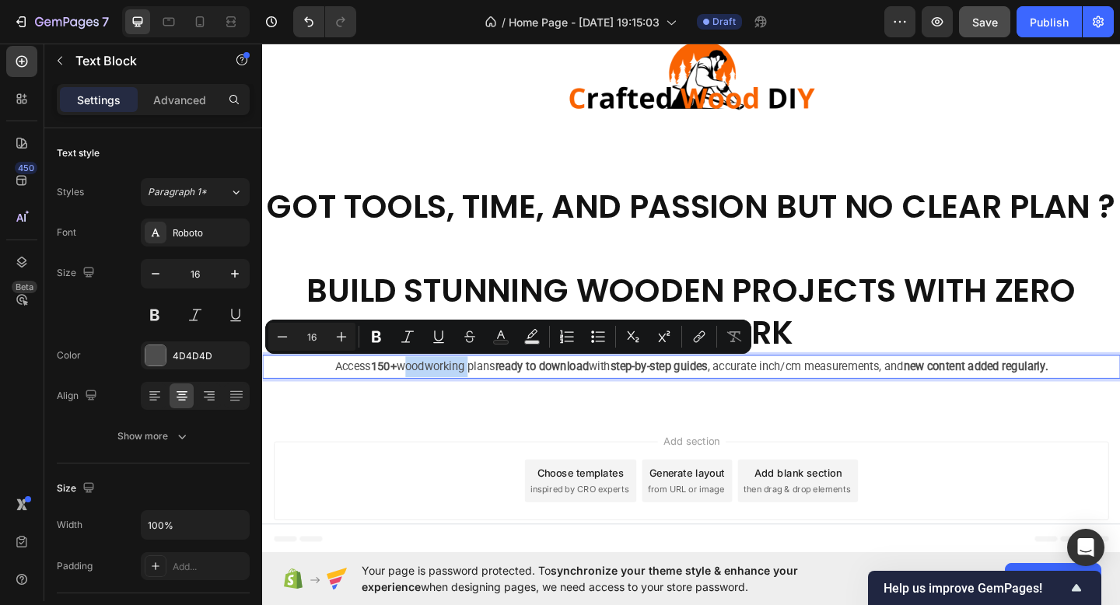
drag, startPoint x: 415, startPoint y: 397, endPoint x: 444, endPoint y: 396, distance: 29.6
click at [446, 396] on p "Access 150+ woodworking plans ready to download with step-by-step guides , accu…" at bounding box center [729, 395] width 931 height 23
click at [731, 334] on icon "Editor contextual toolbar" at bounding box center [734, 336] width 15 height 11
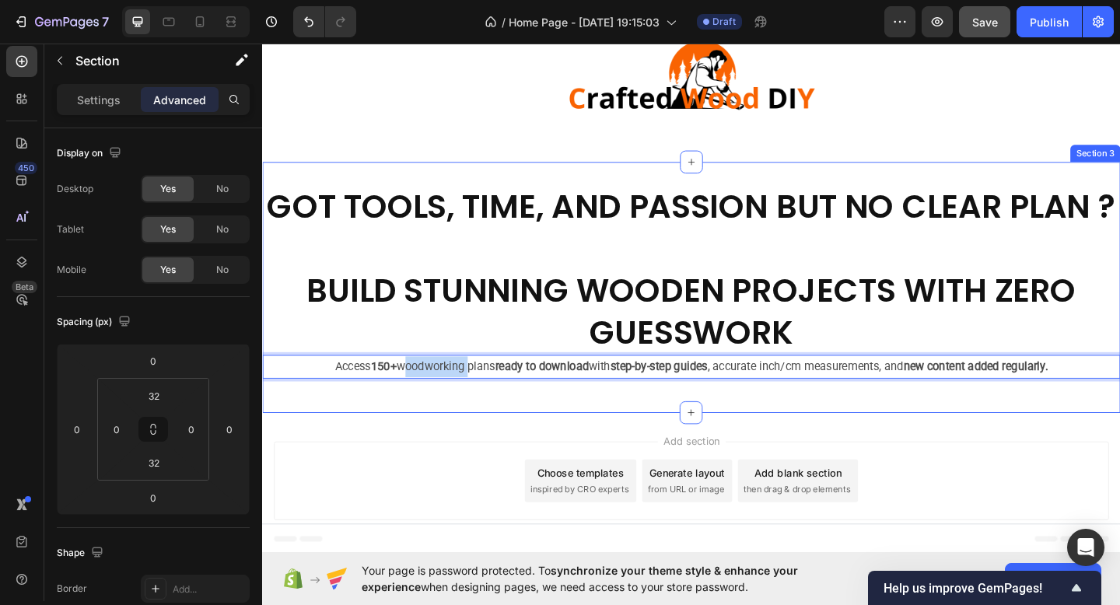
click at [526, 437] on div "GOT TOOLS, TIME, AND PASSION BUT NO CLEAR PLAN ? BUILD STUNNING WOODEN PROJECTS…" at bounding box center [729, 309] width 934 height 273
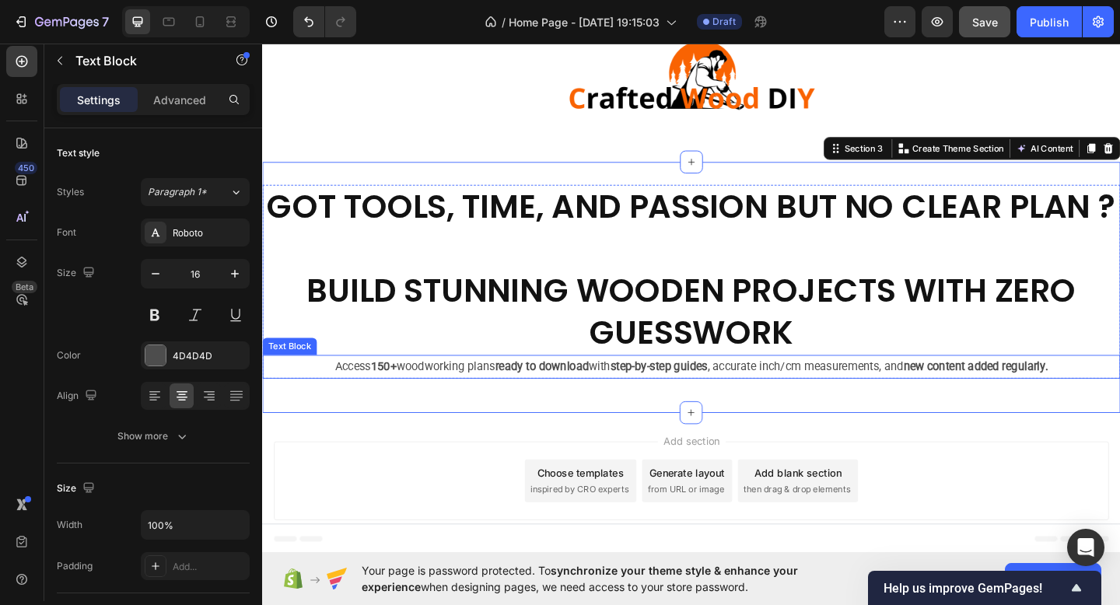
click at [525, 397] on strong "ready to download" at bounding box center [567, 394] width 102 height 15
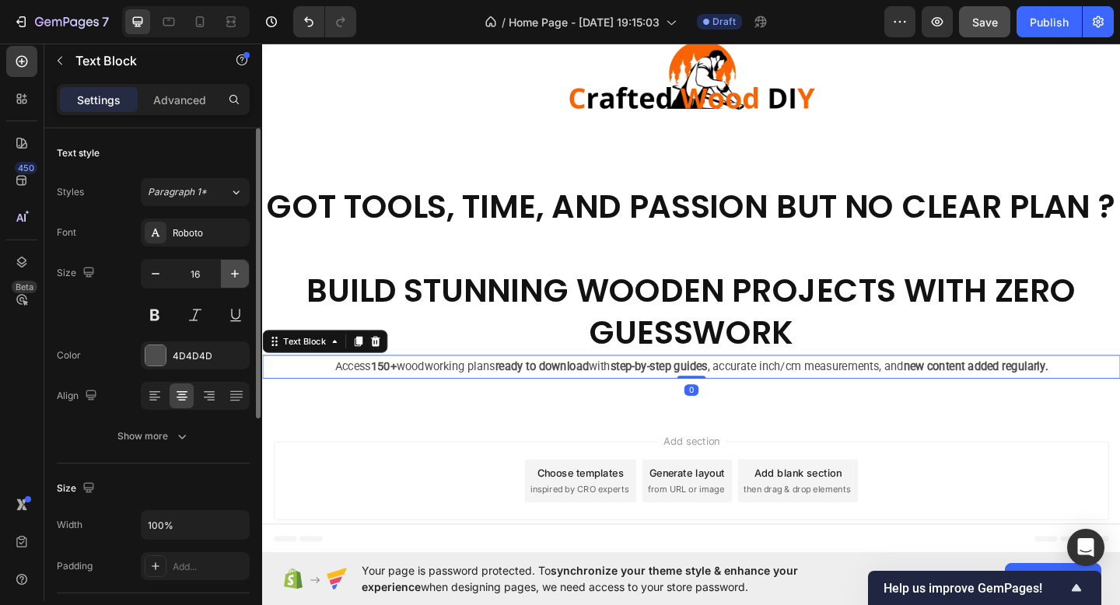
click at [243, 274] on button "button" at bounding box center [235, 274] width 28 height 28
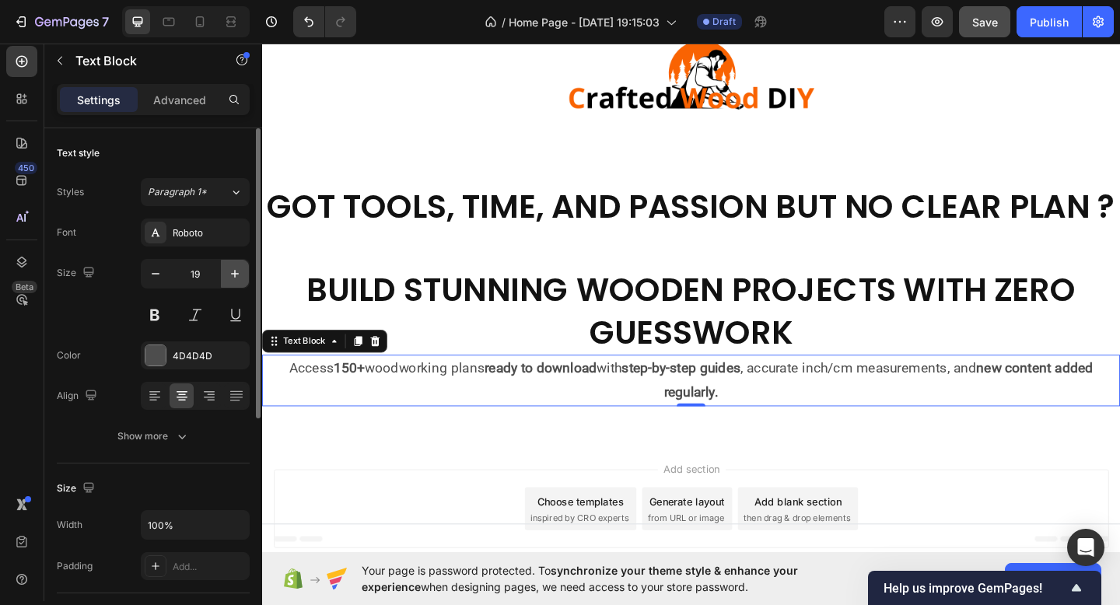
type input "20"
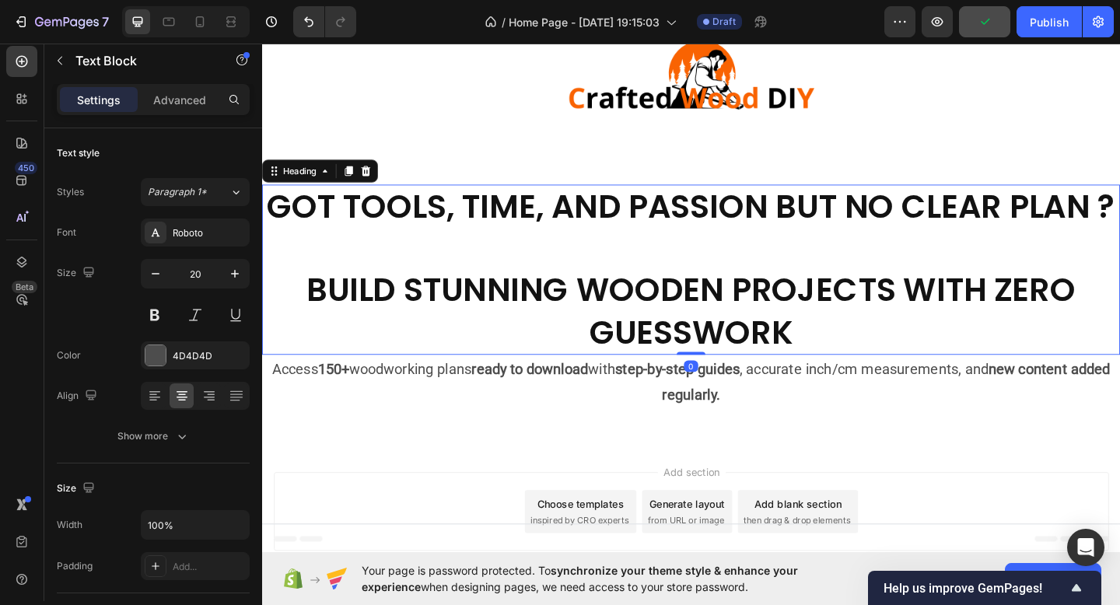
click at [633, 351] on h2 "GOT TOOLS, TIME, AND PASSION BUT NO CLEAR PLAN ? BUILD STUNNING WOODEN PROJECTS…" at bounding box center [729, 290] width 934 height 185
click at [659, 291] on h2 "GOT TOOLS, TIME, AND PASSION BUT NO CLEAR PLAN ? BUILD STUNNING WOODEN PROJECTS…" at bounding box center [729, 290] width 934 height 185
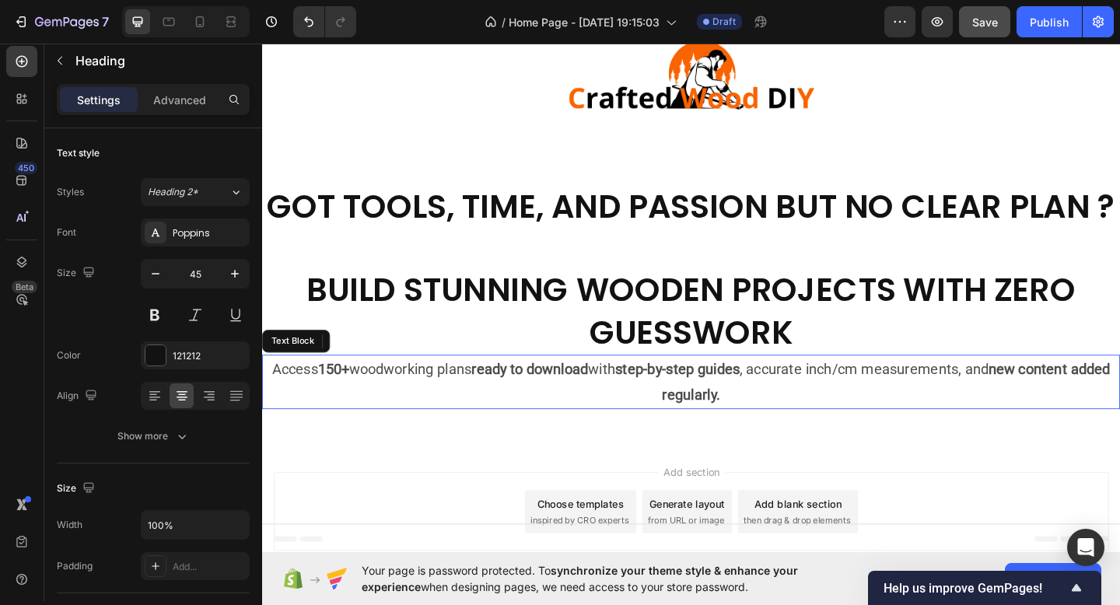
click at [530, 393] on strong "ready to download" at bounding box center [553, 398] width 127 height 19
click at [388, 537] on div "Add section Choose templates inspired by CRO experts Generate layout from URL o…" at bounding box center [729, 553] width 909 height 86
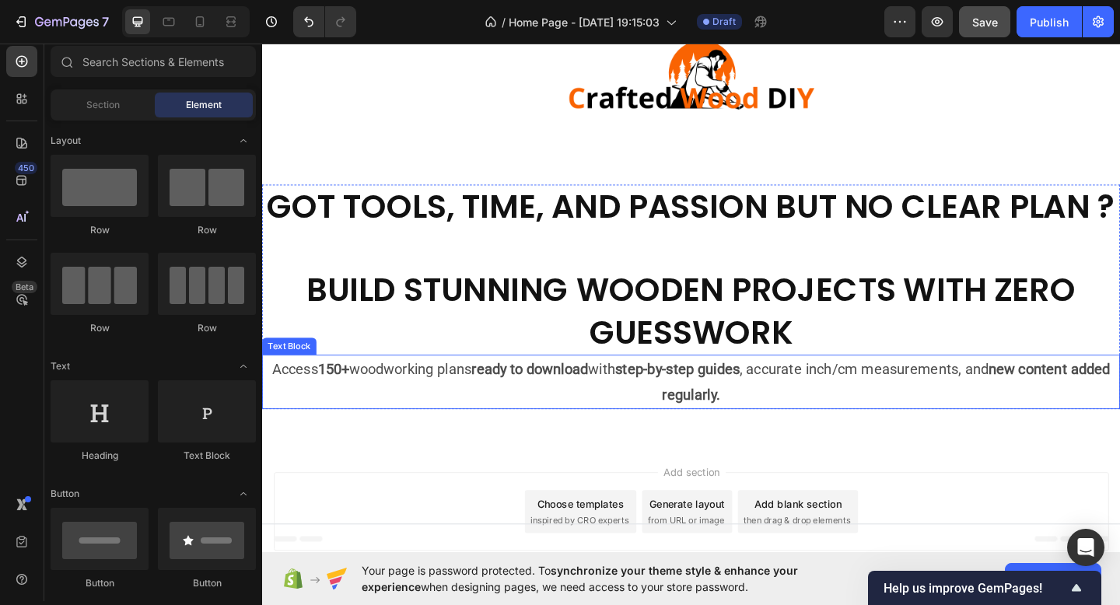
click at [659, 401] on p "Access 150+ woodworking plans ready to download with step-by-step guides , accu…" at bounding box center [729, 412] width 931 height 56
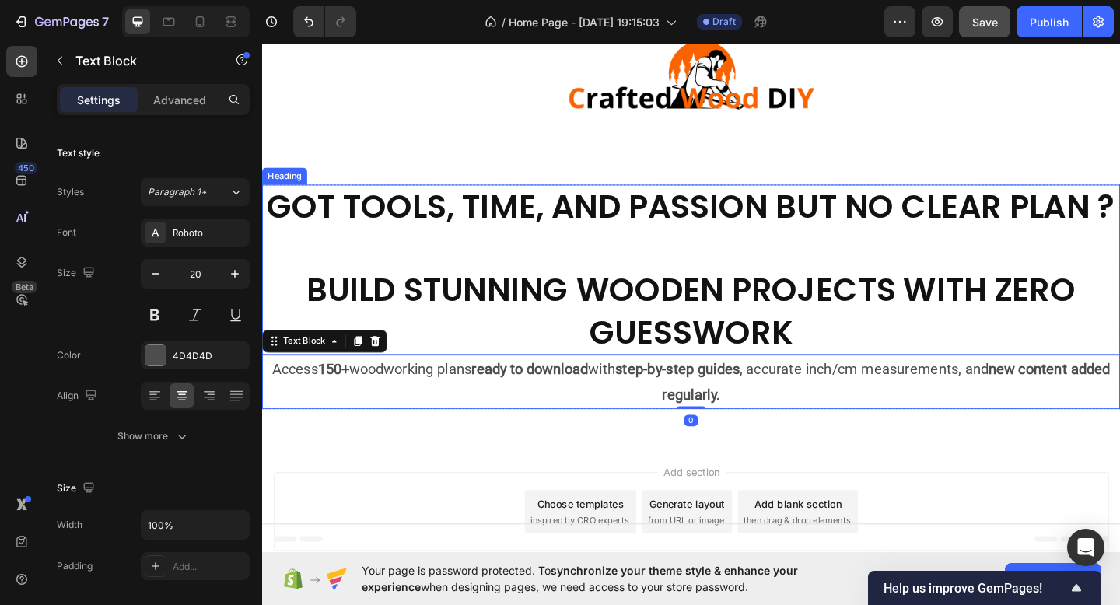
click at [690, 324] on p "GOT TOOLS, TIME, AND PASSION BUT NO CLEAR PLAN ? BUILD STUNNING WOODEN PROJECTS…" at bounding box center [729, 290] width 931 height 182
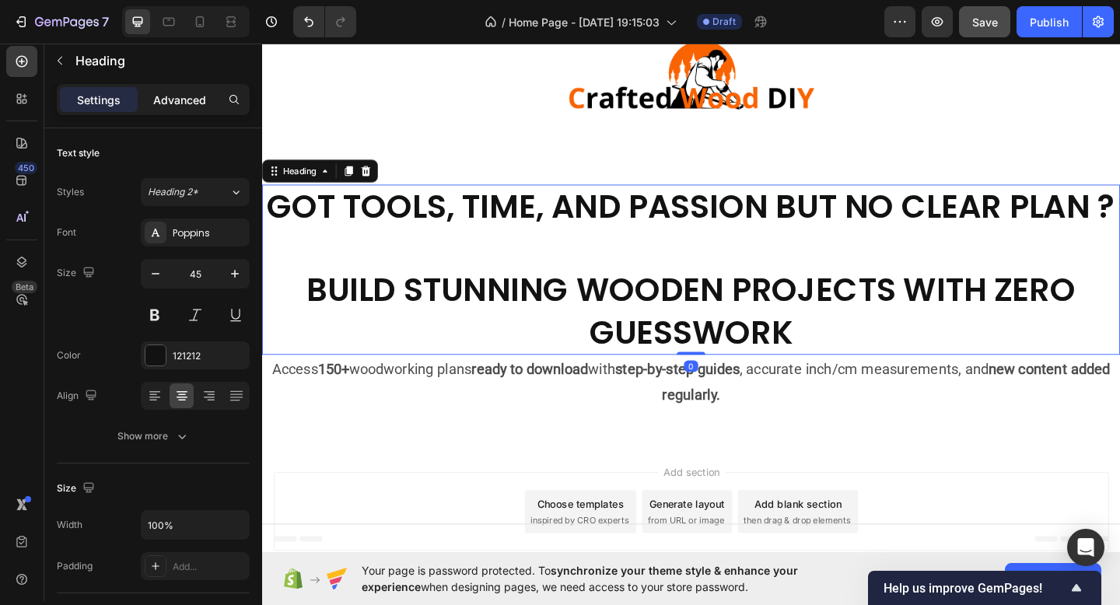
click at [181, 103] on p "Advanced" at bounding box center [179, 100] width 53 height 16
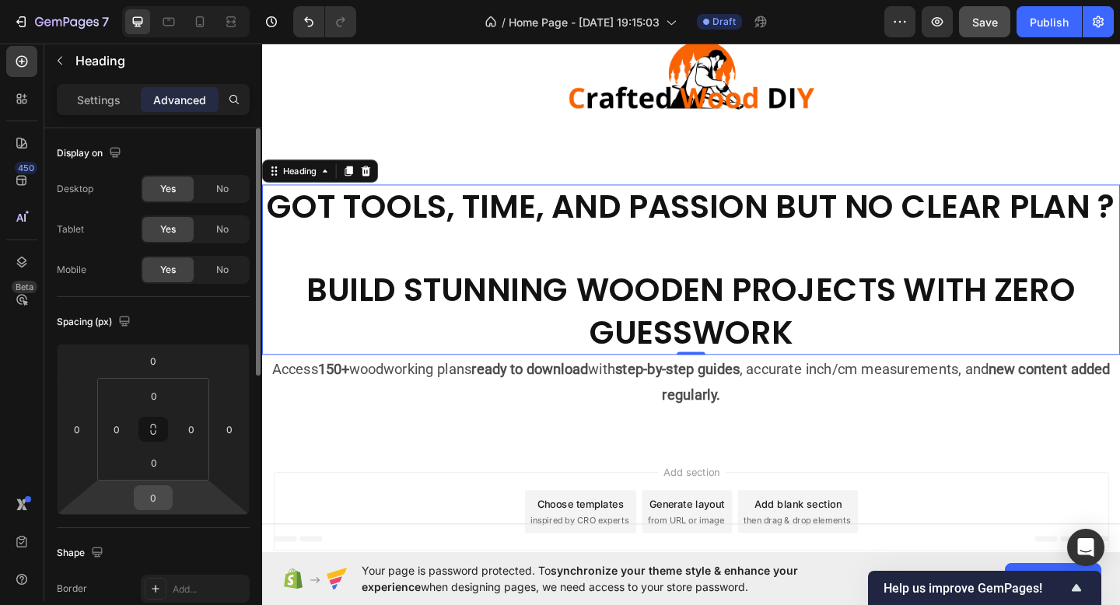
click at [162, 500] on input "0" at bounding box center [153, 497] width 31 height 23
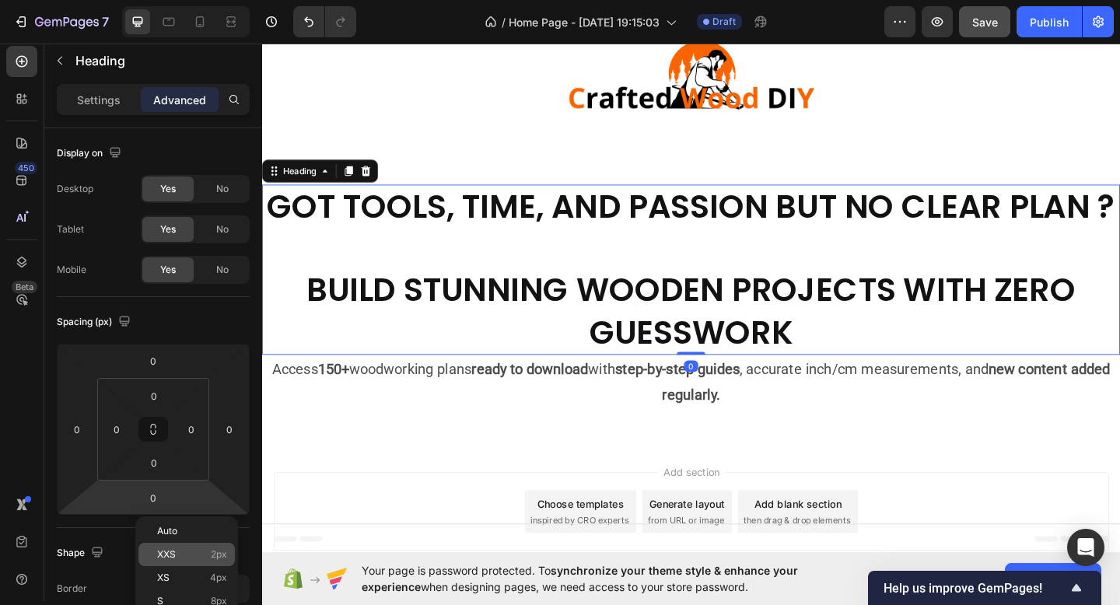
click at [172, 559] on span "XXS" at bounding box center [166, 554] width 19 height 11
type input "2"
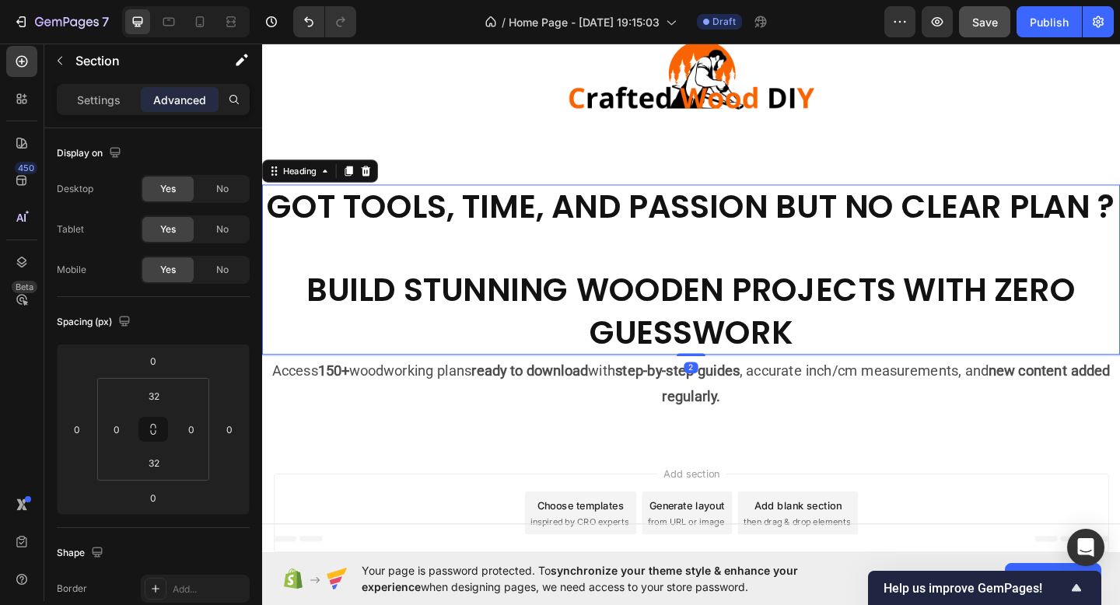
click at [521, 443] on div "GOT TOOLS, TIME, AND PASSION BUT NO CLEAR PLAN ? BUILD STUNNING WOODEN PROJECTS…" at bounding box center [729, 327] width 934 height 258
click at [777, 329] on p "GOT TOOLS, TIME, AND PASSION BUT NO CLEAR PLAN ? BUILD STUNNING WOODEN PROJECTS…" at bounding box center [729, 290] width 931 height 182
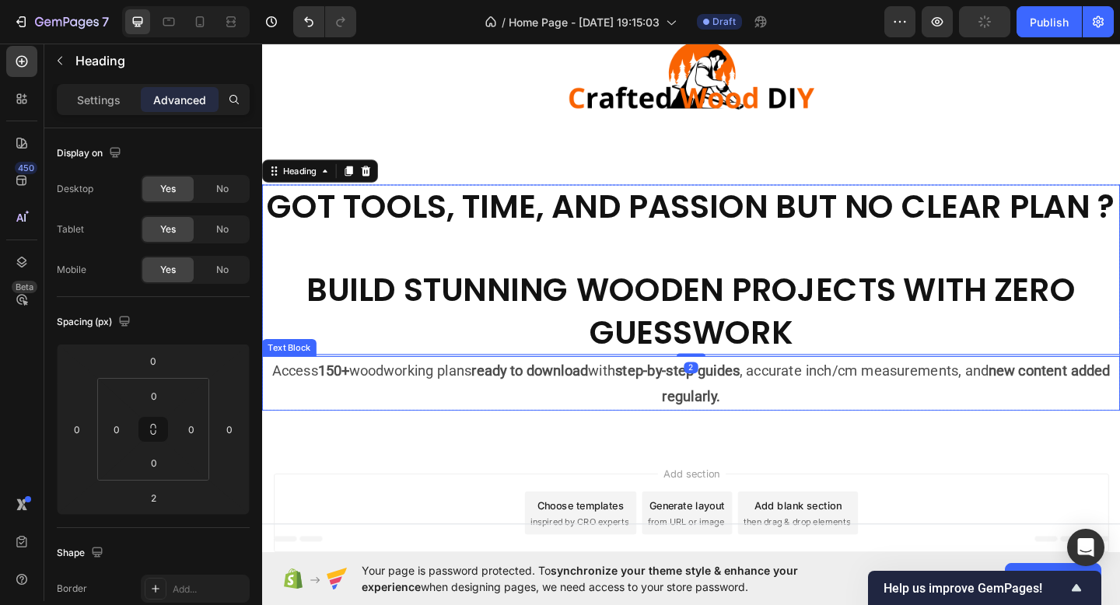
click at [917, 401] on p "Access 150+ woodworking plans ready to download with step-by-step guides , accu…" at bounding box center [729, 414] width 931 height 56
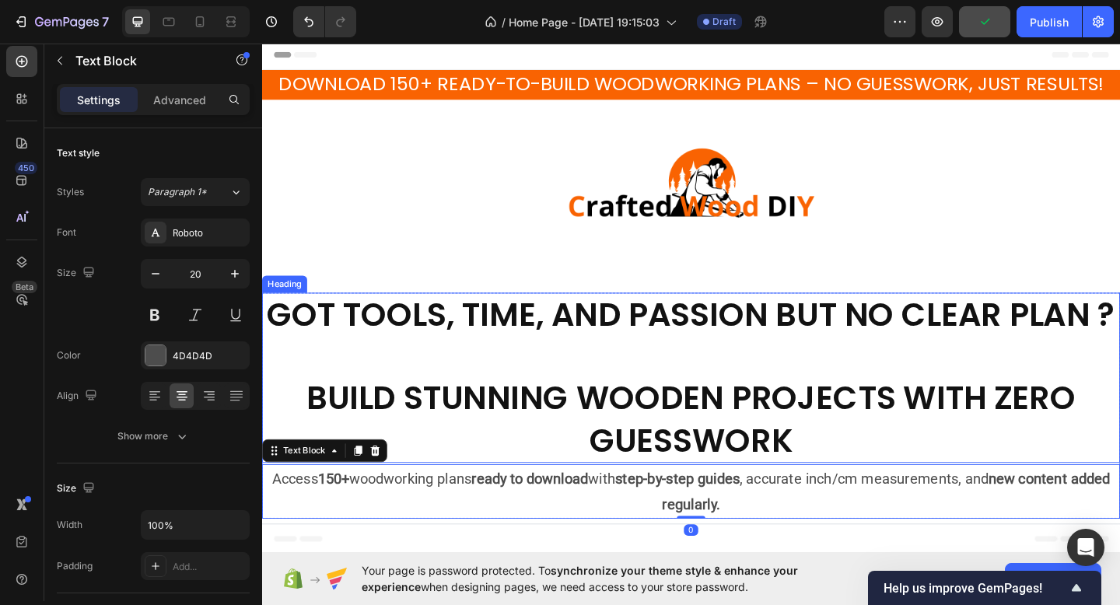
scroll to position [0, 0]
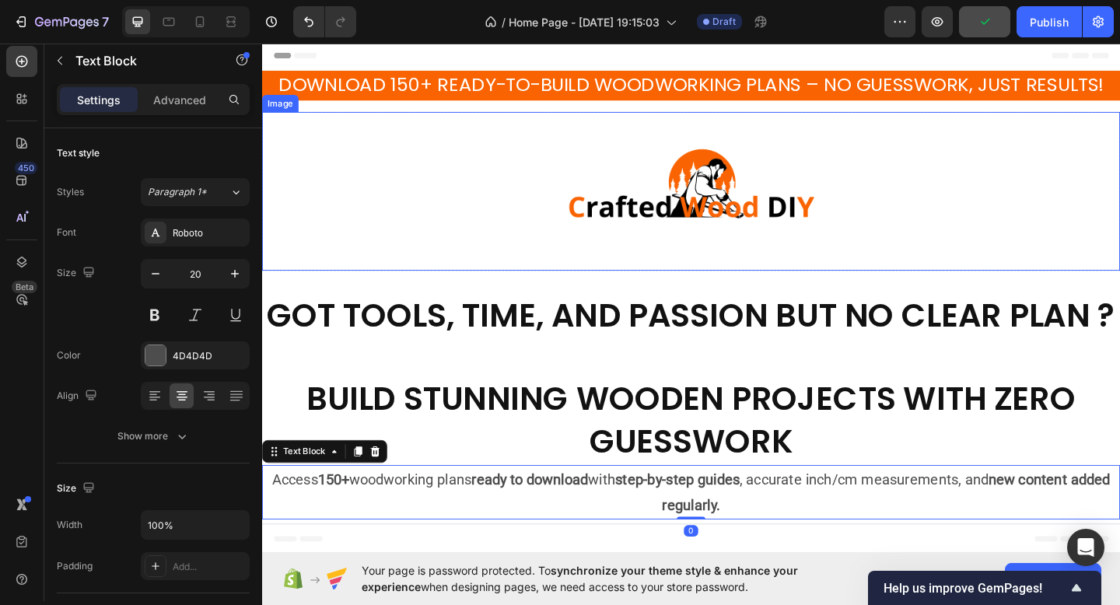
click at [862, 289] on img at bounding box center [728, 204] width 373 height 173
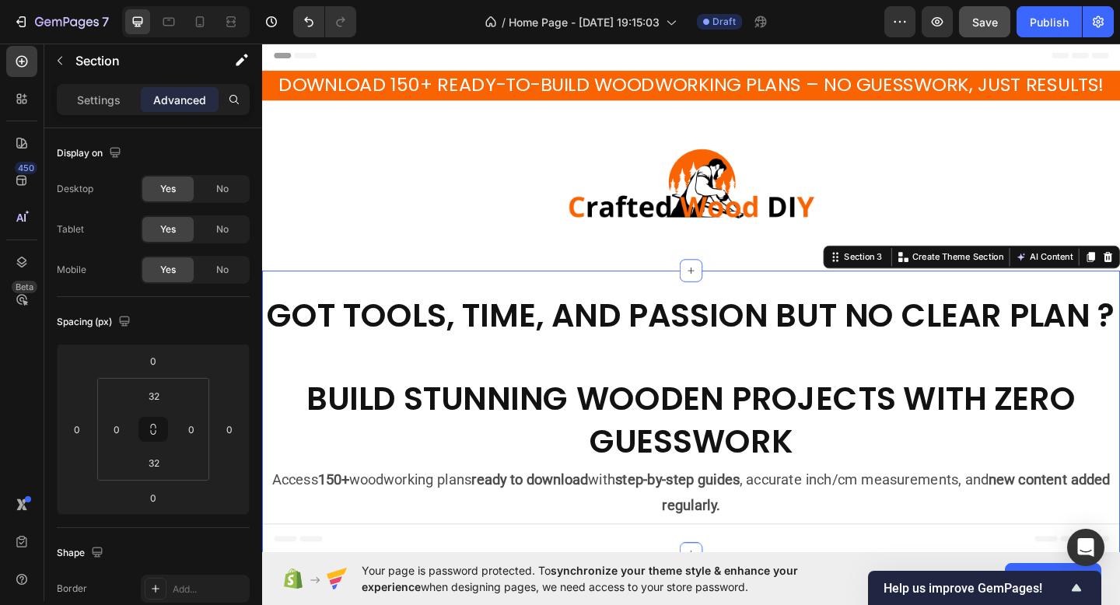
click at [857, 304] on div "GOT TOOLS, TIME, AND PASSION BUT NO CLEAR PLAN ? BUILD STUNNING WOODEN PROJECTS…" at bounding box center [729, 445] width 934 height 308
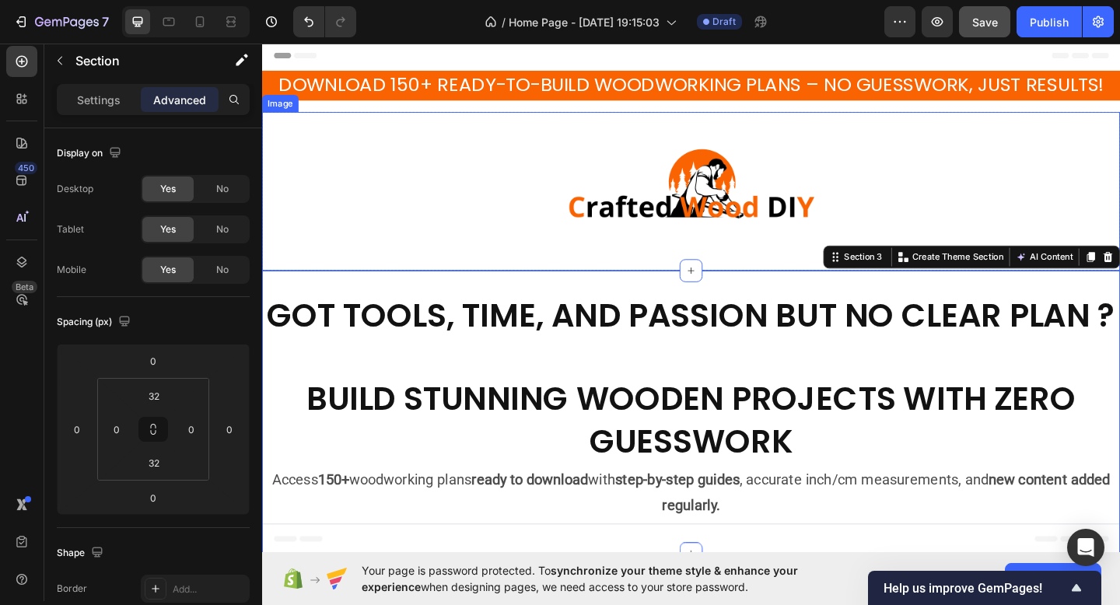
click at [829, 266] on img at bounding box center [728, 204] width 373 height 173
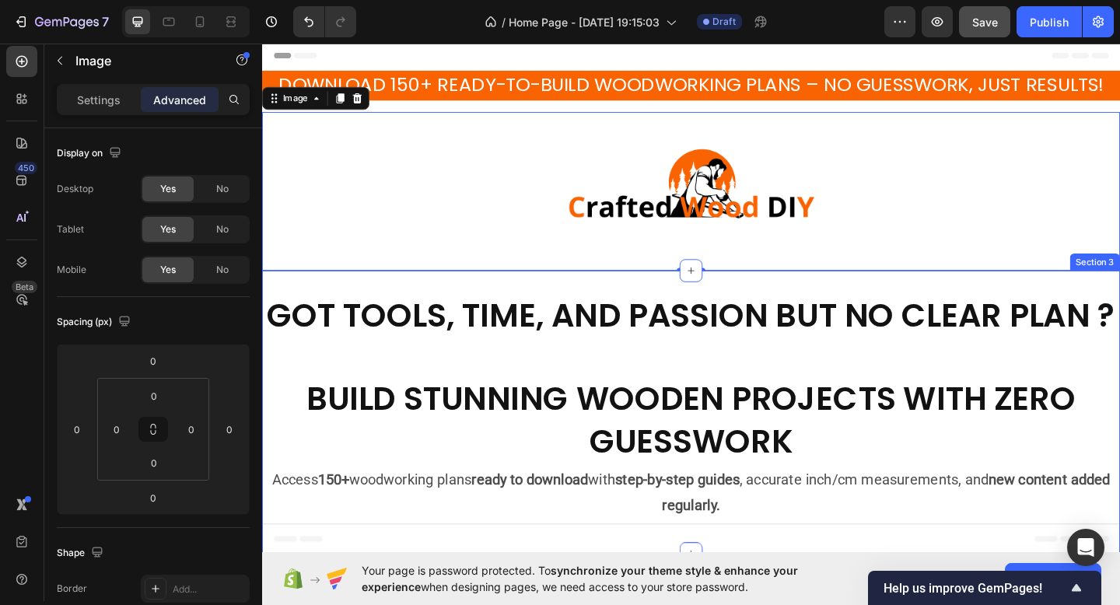
click at [815, 312] on div "GOT TOOLS, TIME, AND PASSION BUT NO CLEAR PLAN ? BUILD STUNNING WOODEN PROJECTS…" at bounding box center [729, 445] width 934 height 308
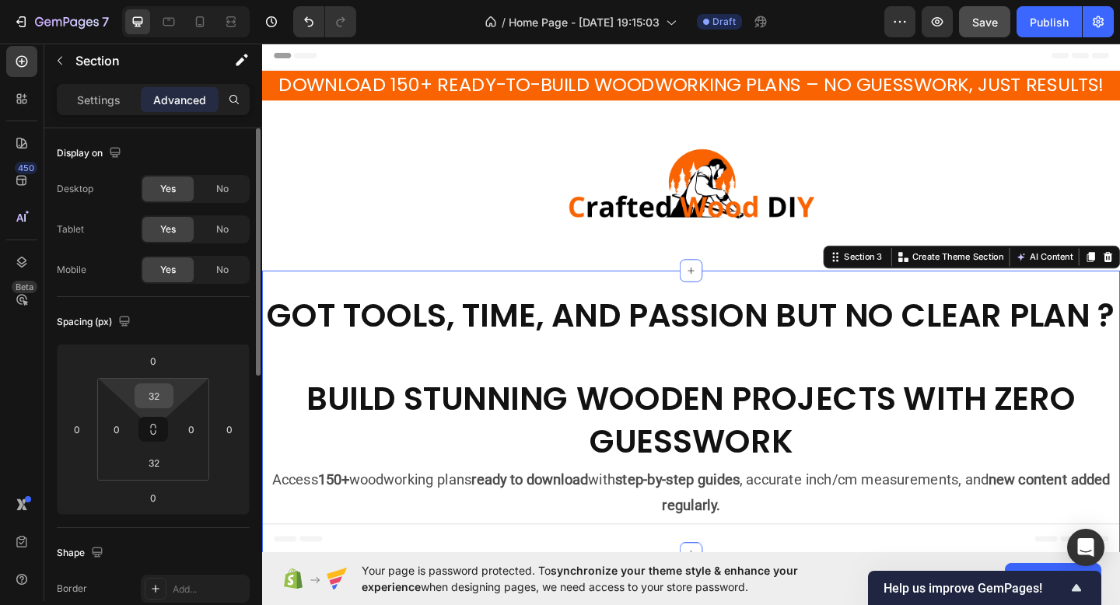
click at [160, 405] on input "32" at bounding box center [153, 395] width 31 height 23
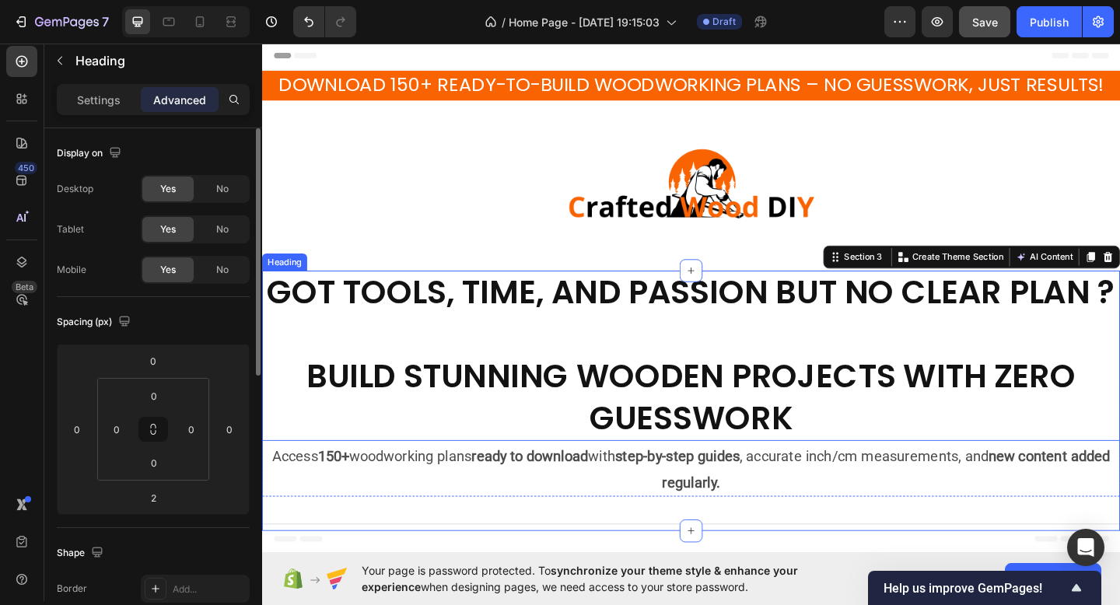
click at [563, 359] on p "GOT TOOLS, TIME, AND PASSION BUT NO CLEAR PLAN ? BUILD STUNNING WOODEN PROJECTS…" at bounding box center [729, 384] width 931 height 182
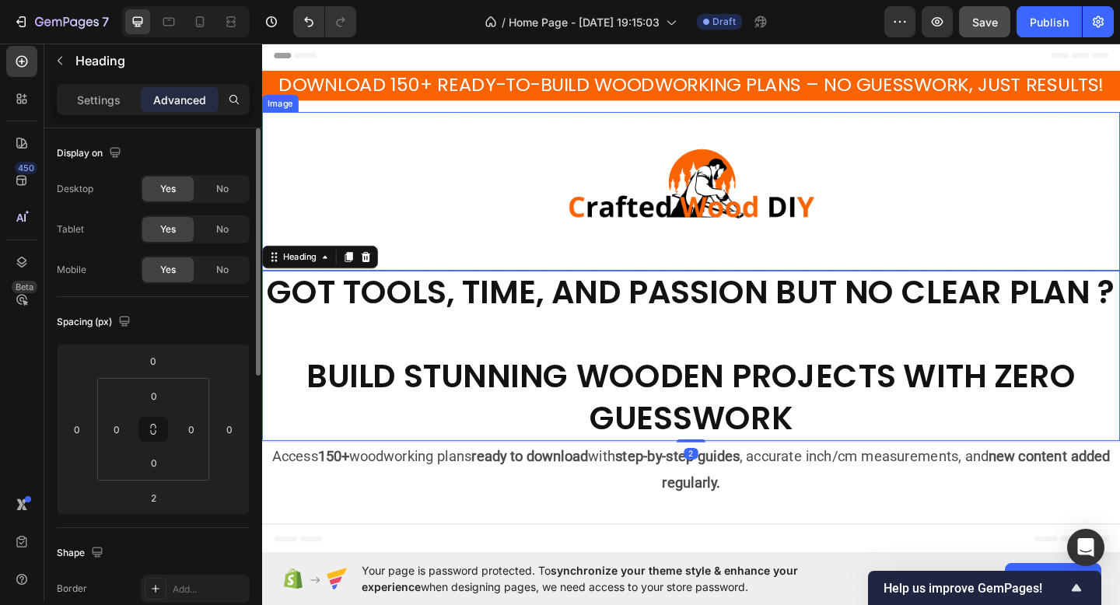
click at [566, 189] on img at bounding box center [728, 204] width 373 height 173
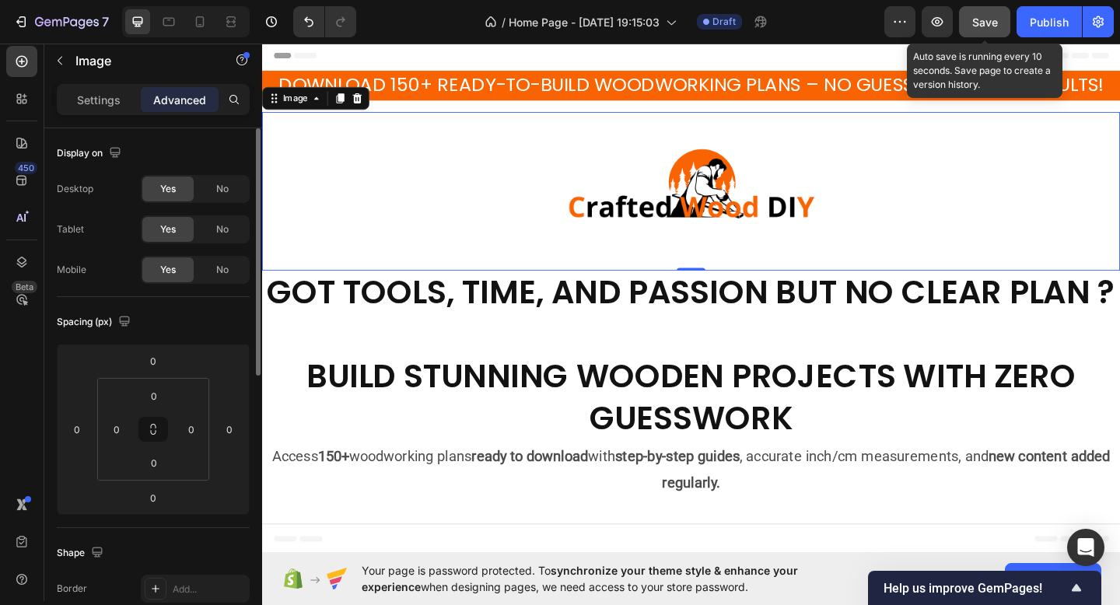
click at [1000, 6] on button "Save" at bounding box center [984, 21] width 51 height 31
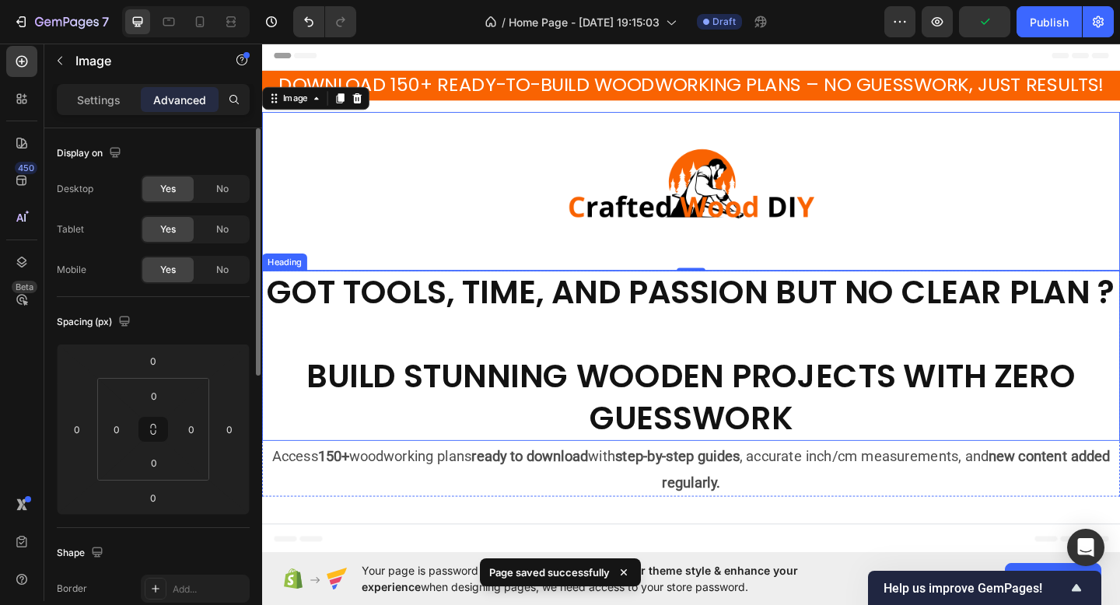
scroll to position [128, 0]
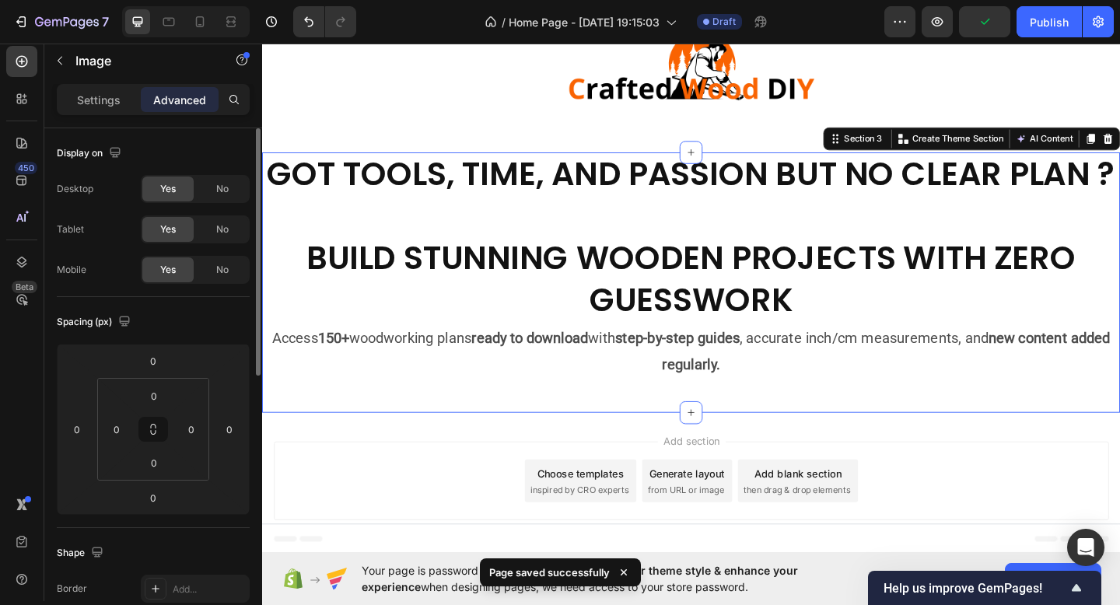
click at [922, 431] on div "GOT TOOLS, TIME, AND PASSION BUT NO CLEAR PLAN ? BUILD STUNNING WOODEN PROJECTS…" at bounding box center [729, 304] width 934 height 283
click at [93, 99] on p "Settings" at bounding box center [99, 100] width 44 height 16
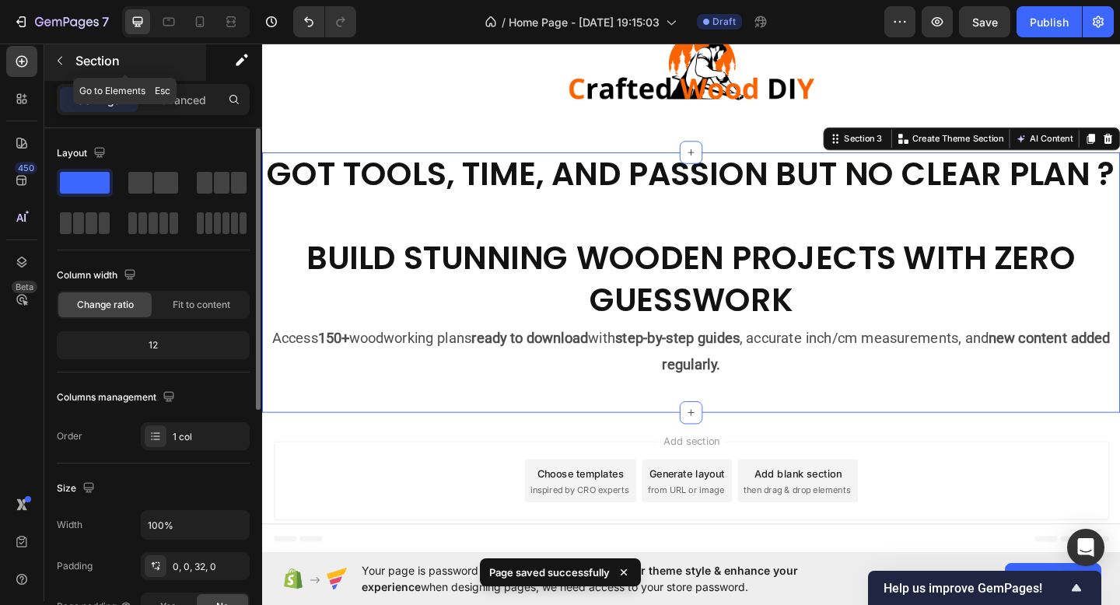
click at [65, 65] on icon "button" at bounding box center [60, 60] width 12 height 12
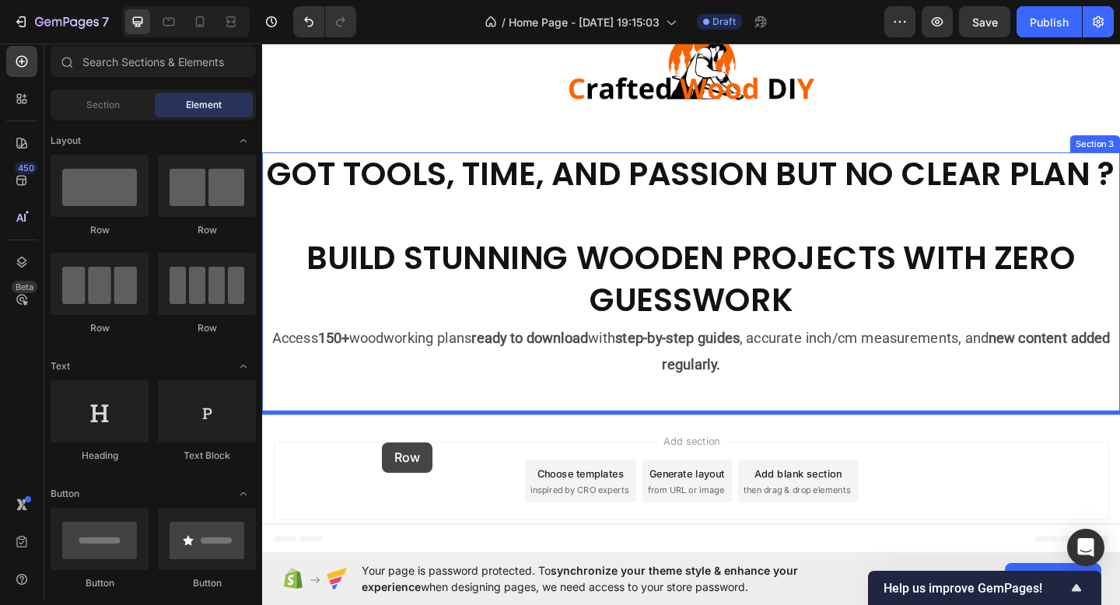
drag, startPoint x: 363, startPoint y: 226, endPoint x: 392, endPoint y: 478, distance: 253.0
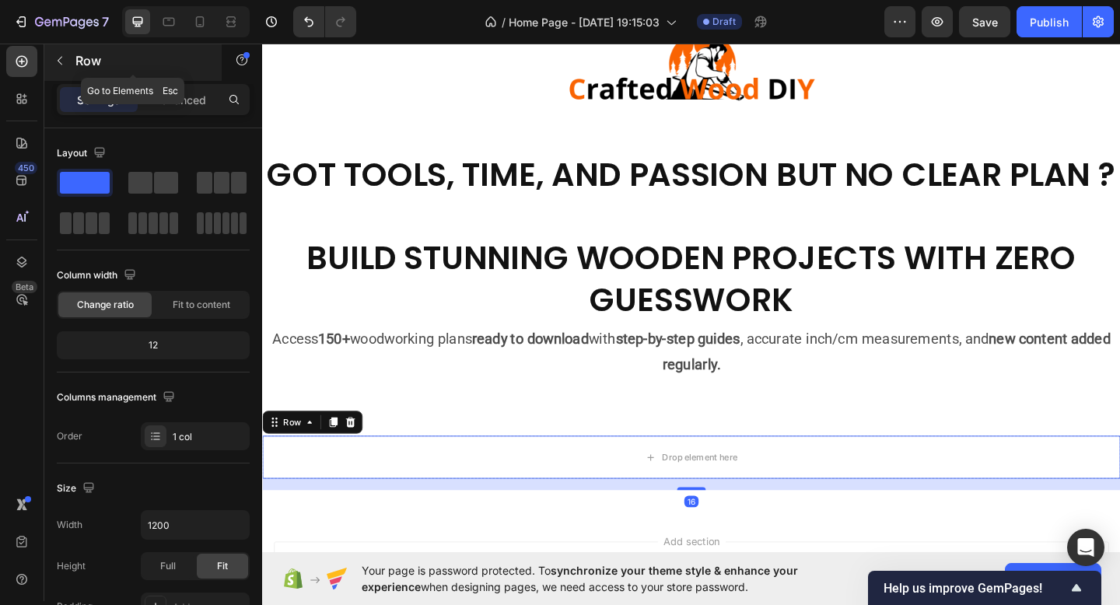
click at [72, 72] on div "Row" at bounding box center [132, 60] width 177 height 40
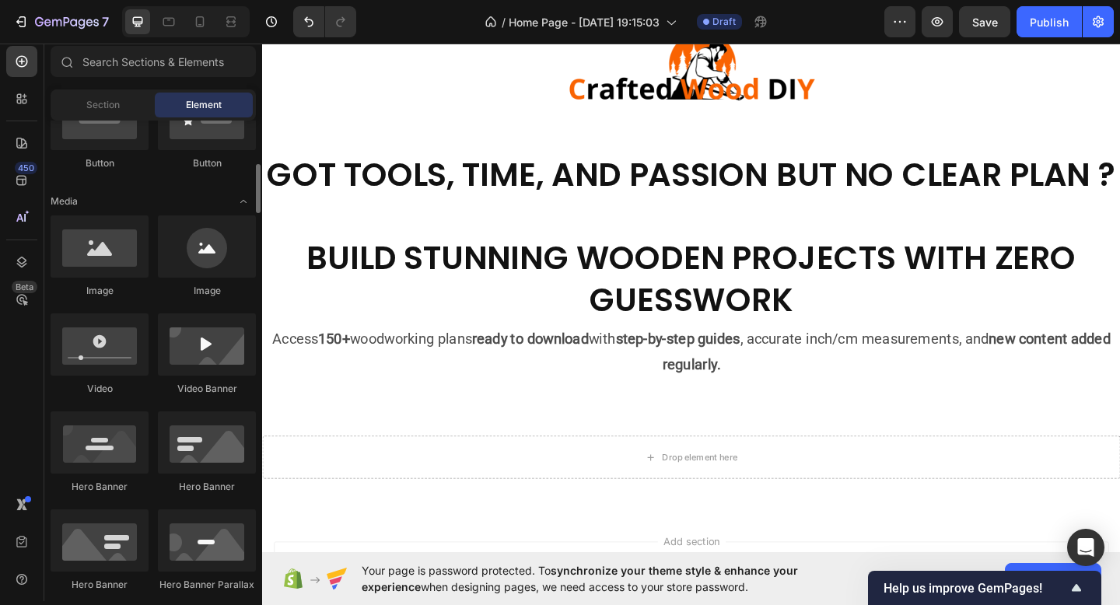
scroll to position [424, 0]
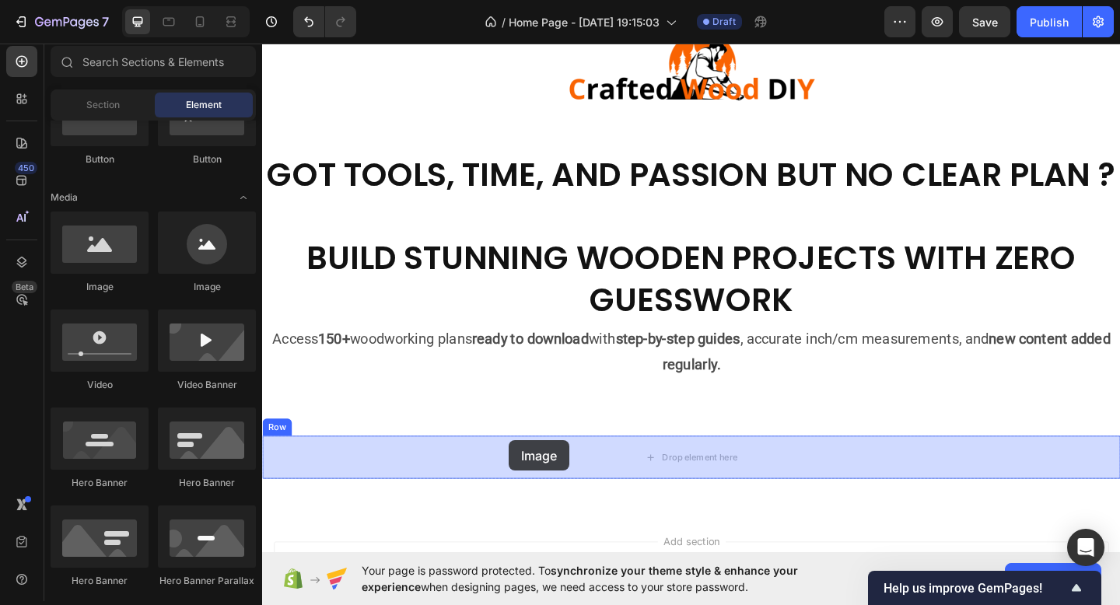
drag, startPoint x: 367, startPoint y: 288, endPoint x: 531, endPoint y: 476, distance: 249.3
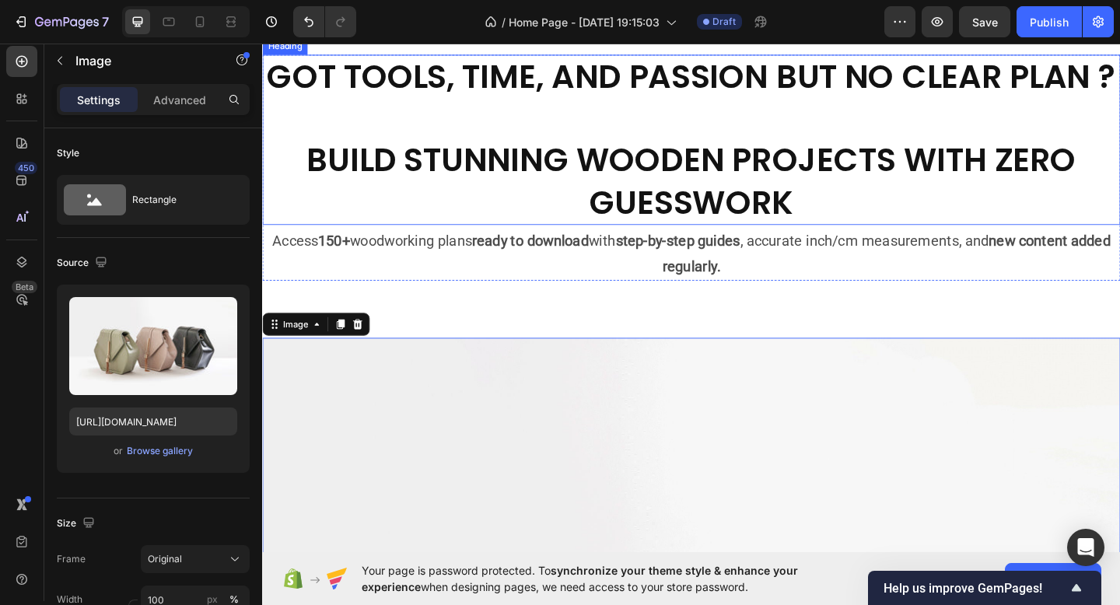
scroll to position [251, 0]
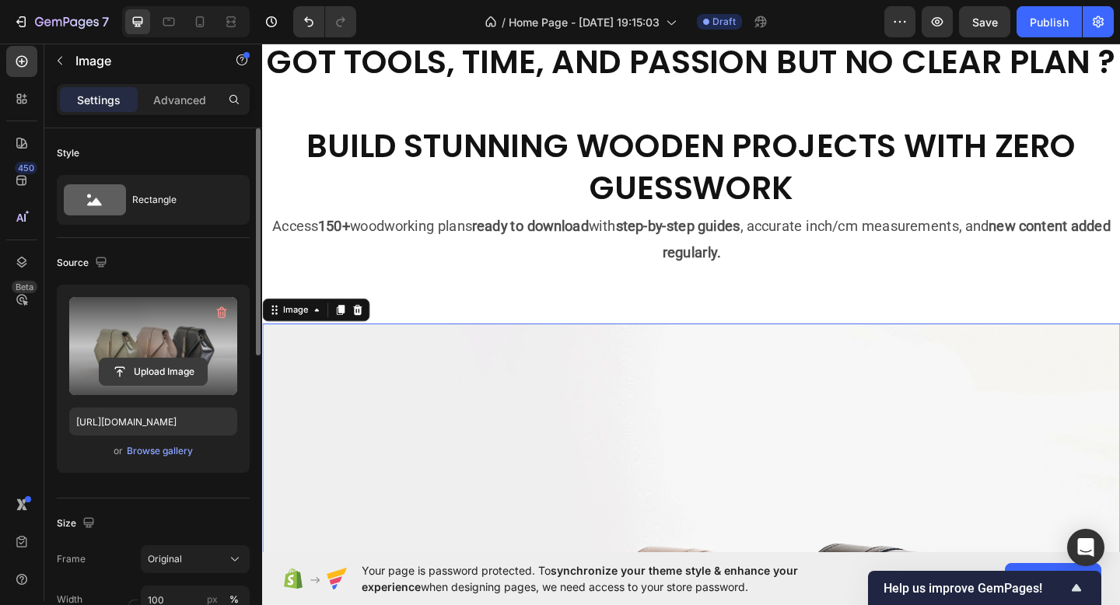
click at [189, 365] on input "file" at bounding box center [153, 372] width 107 height 26
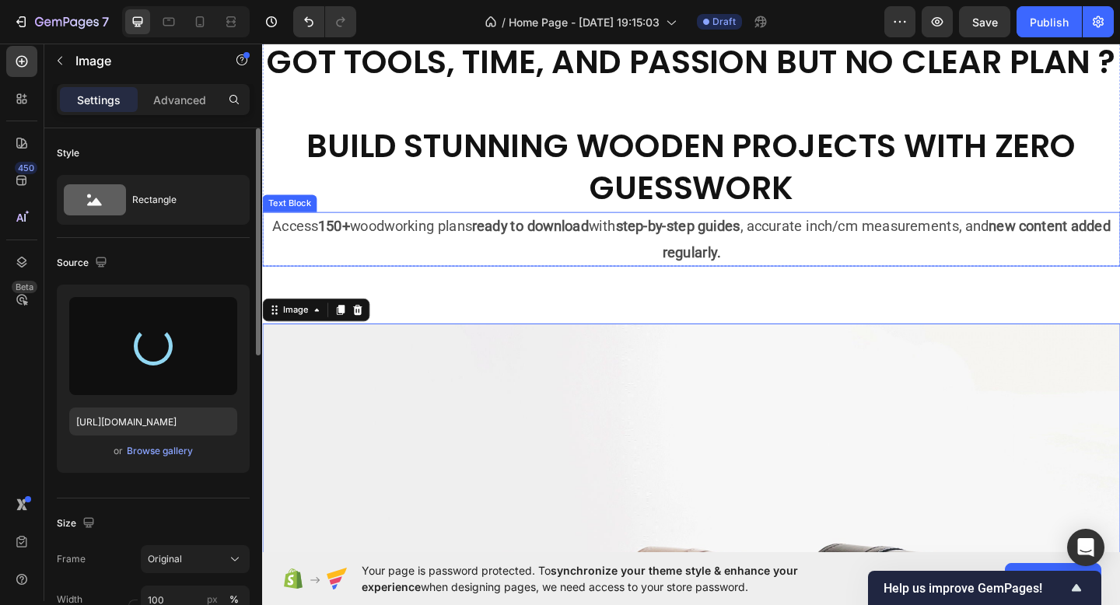
type input "[URL][DOMAIN_NAME]"
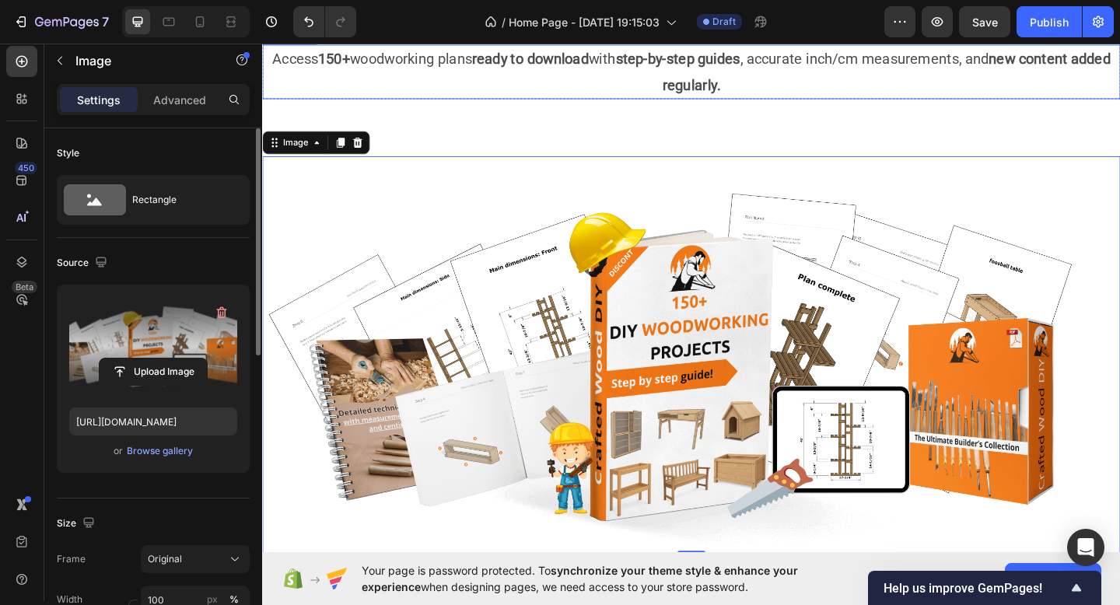
scroll to position [439, 0]
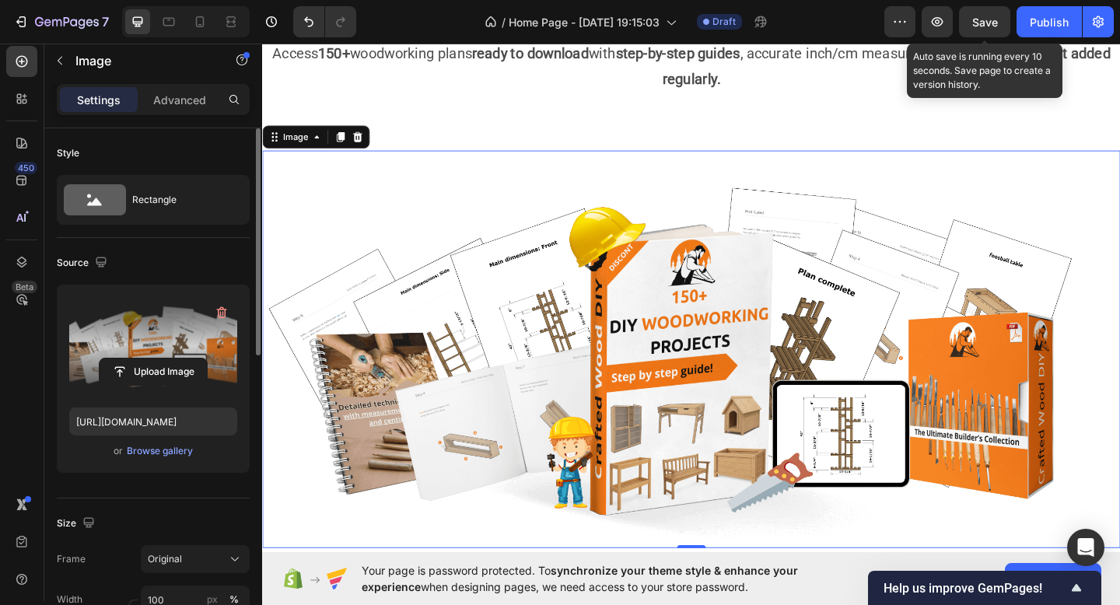
click at [983, 26] on span "Save" at bounding box center [986, 22] width 26 height 13
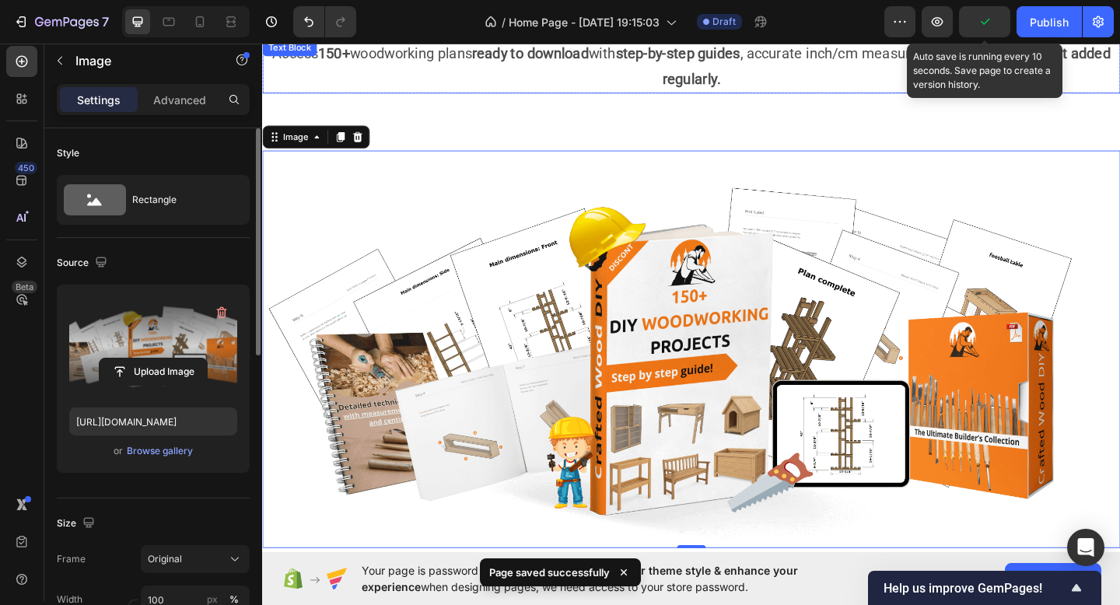
click at [760, 96] on p "Access 150+ woodworking plans ready to download with step-by-step guides , accu…" at bounding box center [729, 68] width 931 height 56
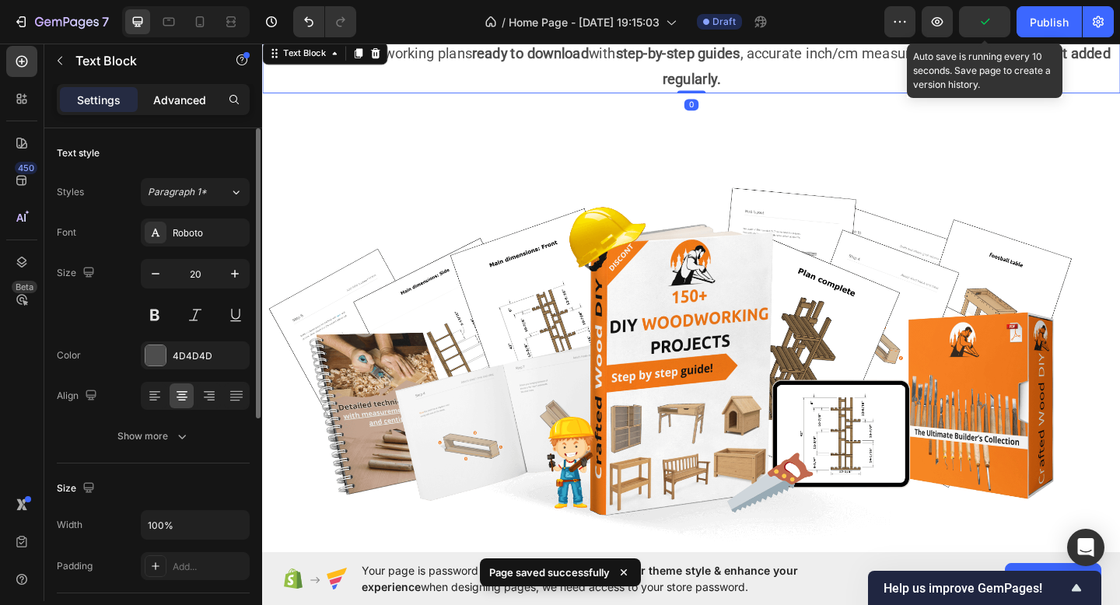
click at [189, 93] on p "Advanced" at bounding box center [179, 100] width 53 height 16
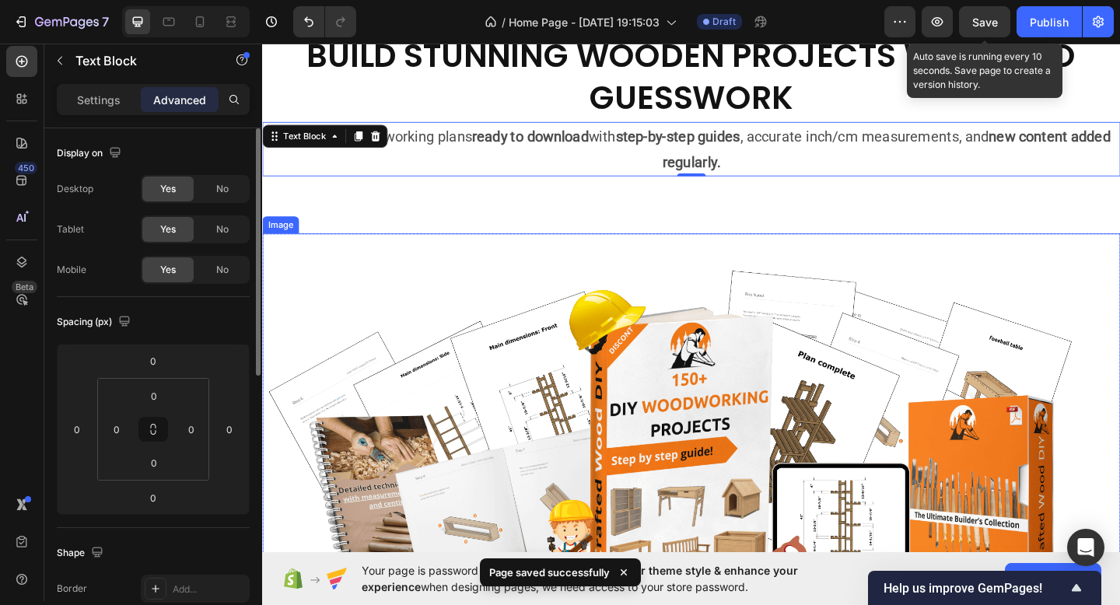
scroll to position [348, 0]
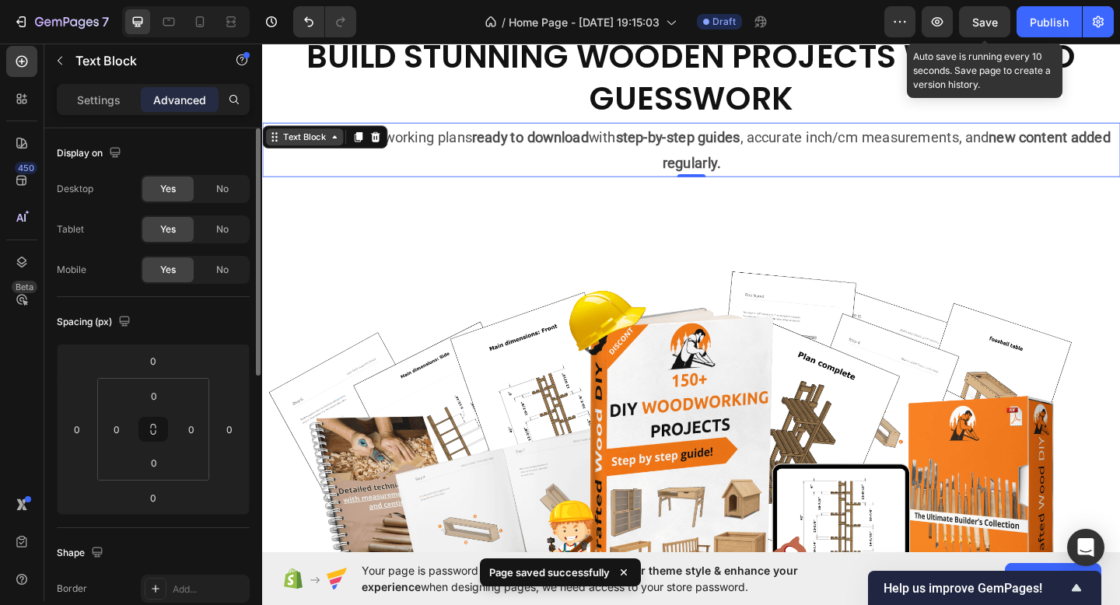
click at [308, 138] on div "Text Block" at bounding box center [308, 145] width 53 height 14
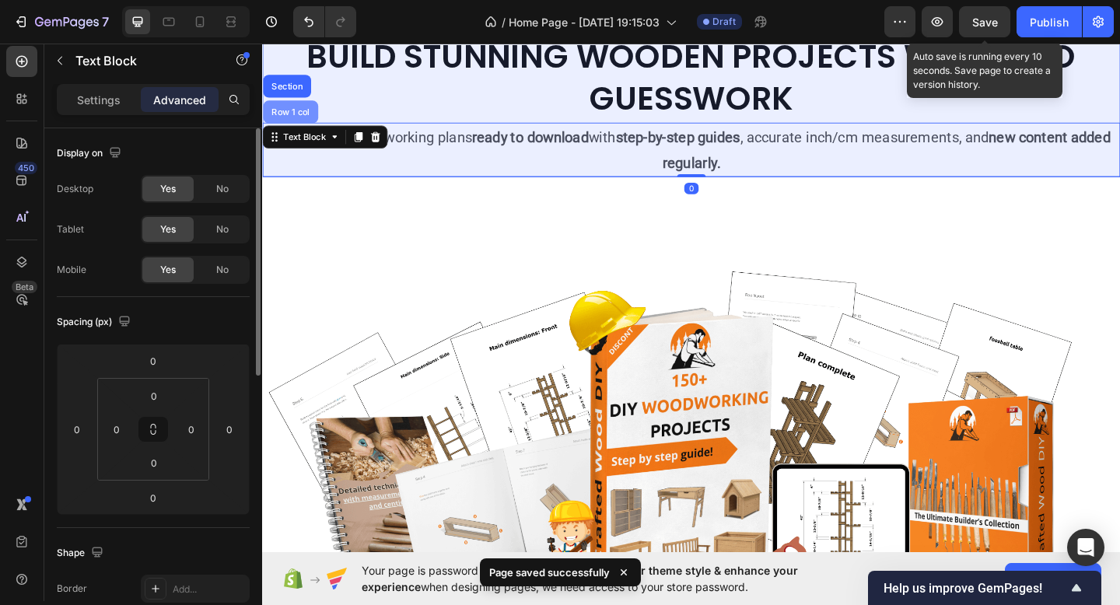
click at [306, 121] on div "Row 1 col" at bounding box center [292, 118] width 47 height 9
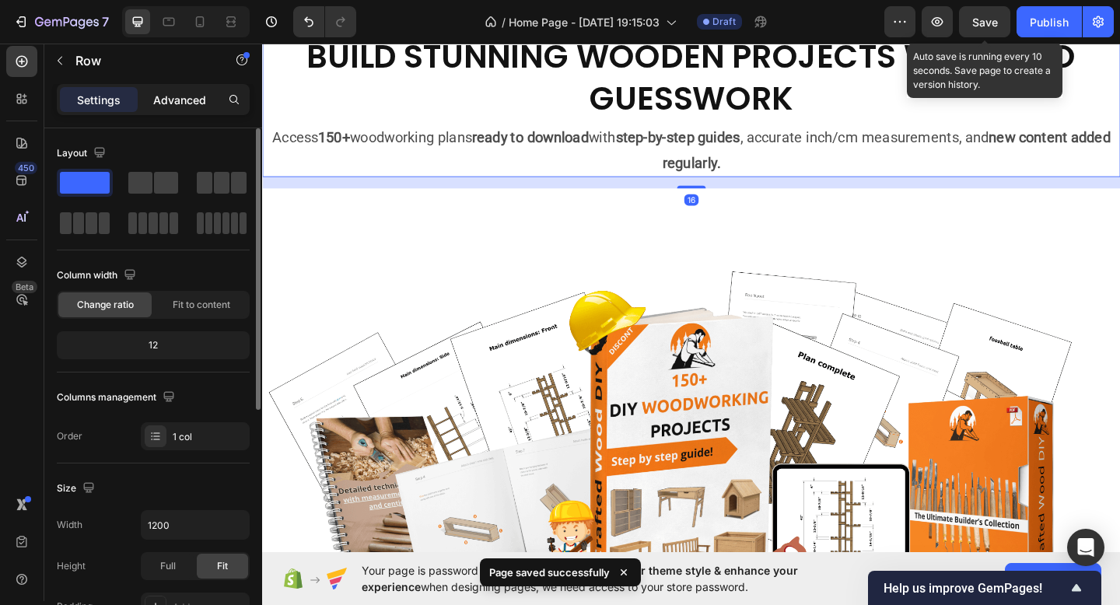
click at [183, 114] on div "Settings Advanced" at bounding box center [153, 106] width 218 height 44
click at [183, 103] on p "Advanced" at bounding box center [179, 100] width 53 height 16
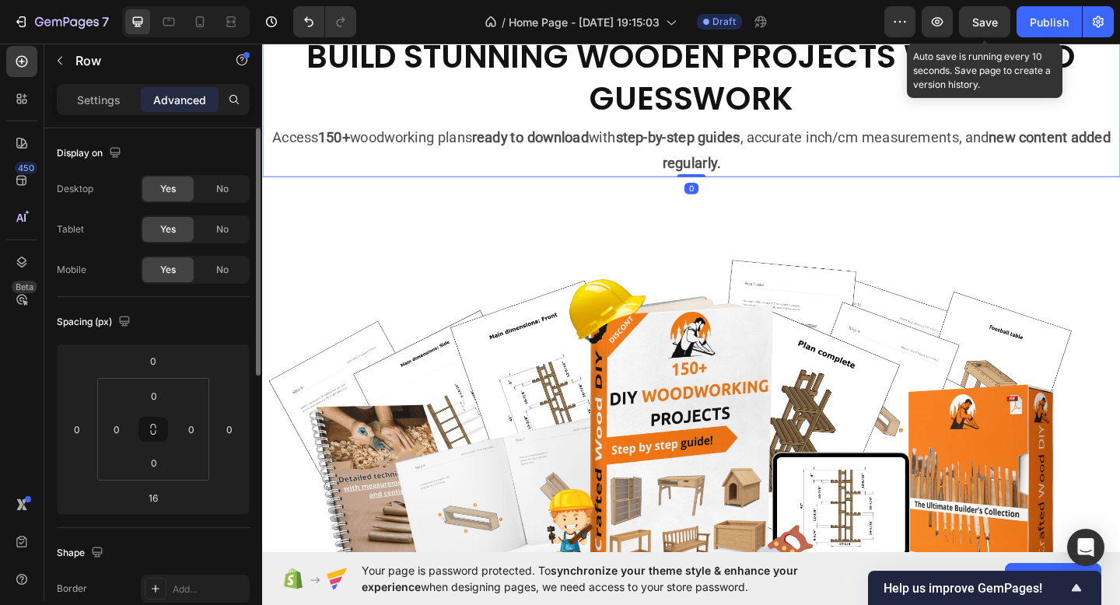
drag, startPoint x: 738, startPoint y: 198, endPoint x: 741, endPoint y: 158, distance: 39.9
click at [741, 158] on div "GOT TOOLS, TIME, AND PASSION BUT NO CLEAR PLAN ? BUILD STUNNING WOODEN PROJECTS…" at bounding box center [729, 66] width 934 height 246
type input "0"
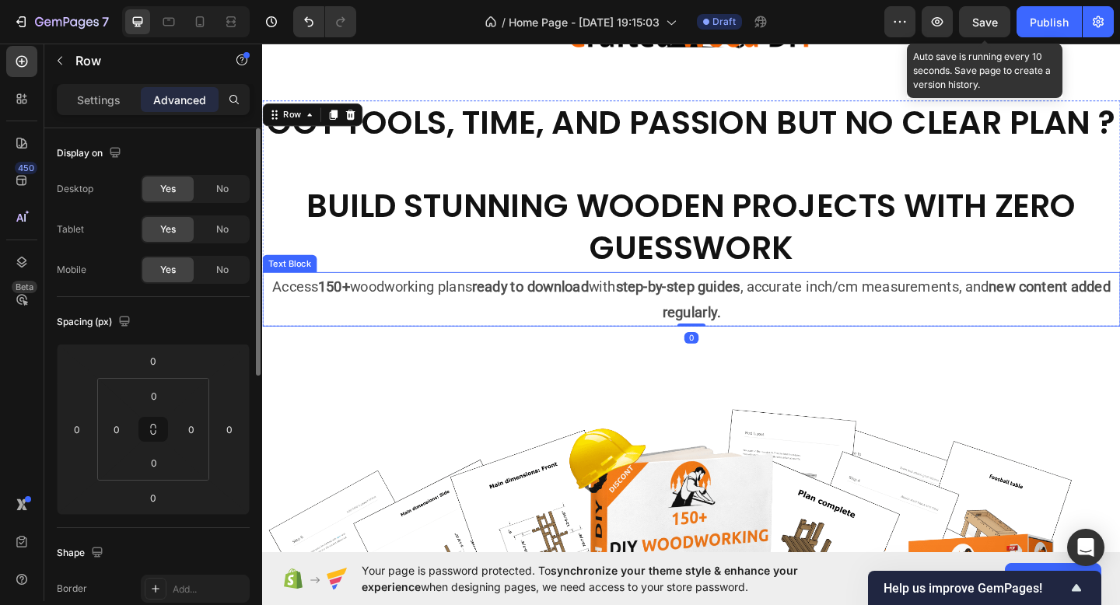
scroll to position [160, 0]
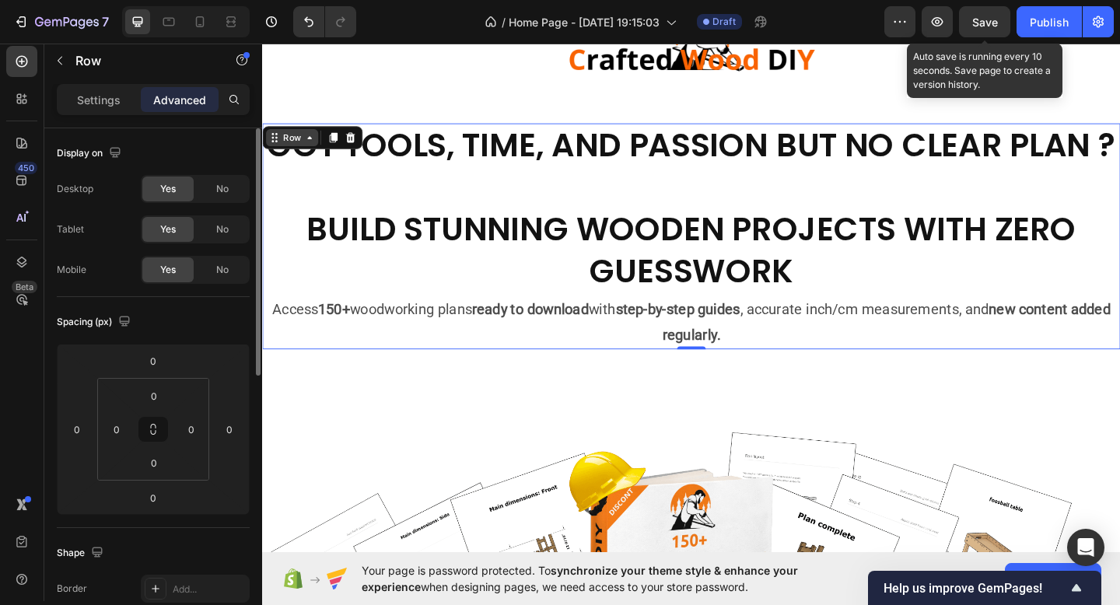
click at [276, 149] on icon at bounding box center [277, 150] width 2 height 2
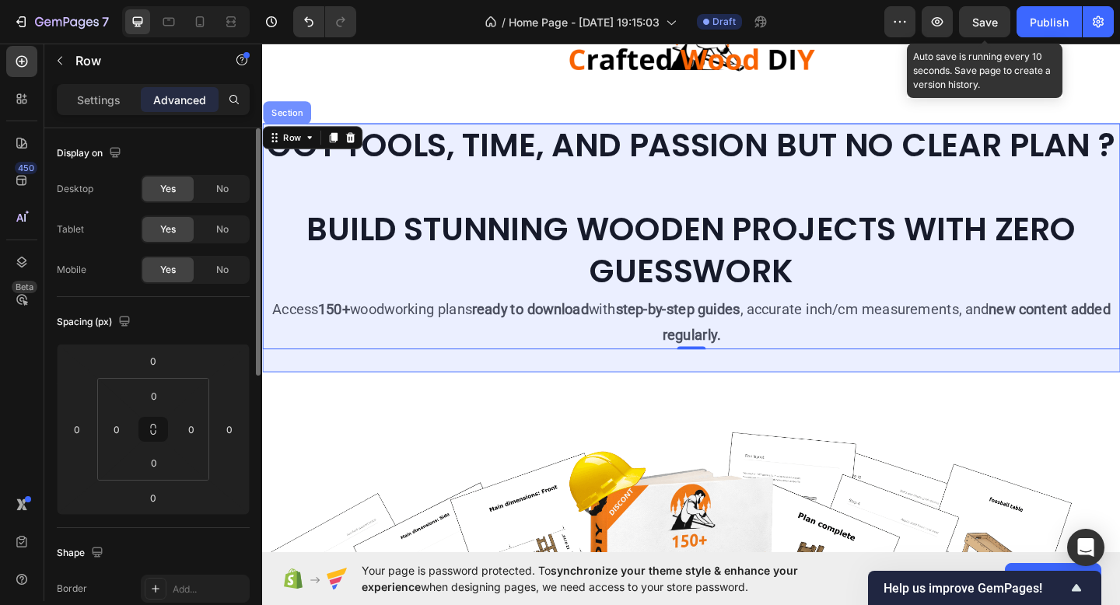
click at [284, 120] on div "Section" at bounding box center [289, 118] width 40 height 9
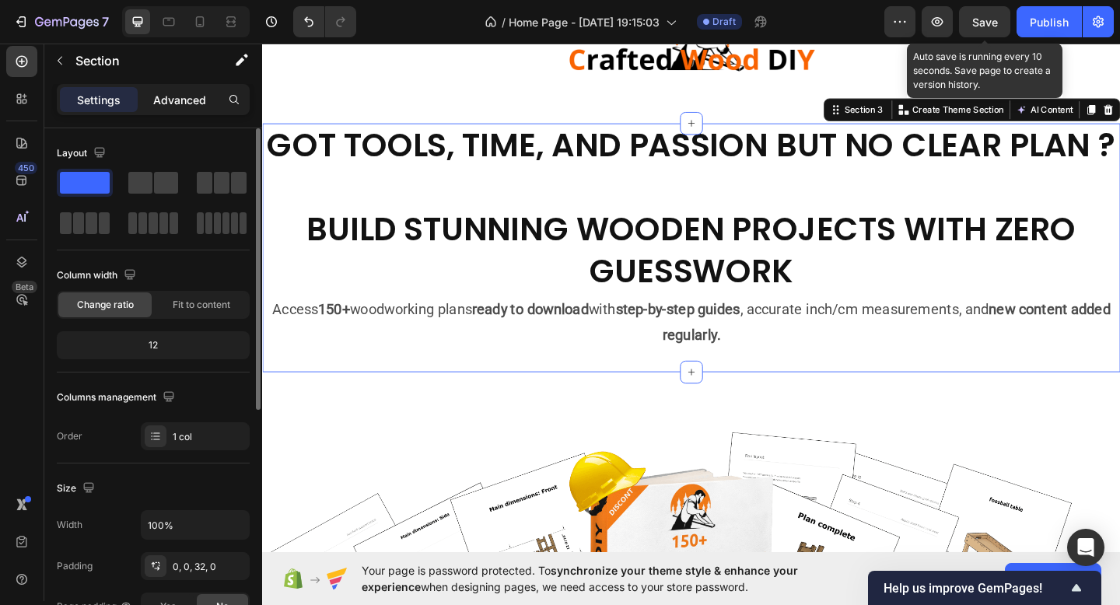
click at [192, 101] on p "Advanced" at bounding box center [179, 100] width 53 height 16
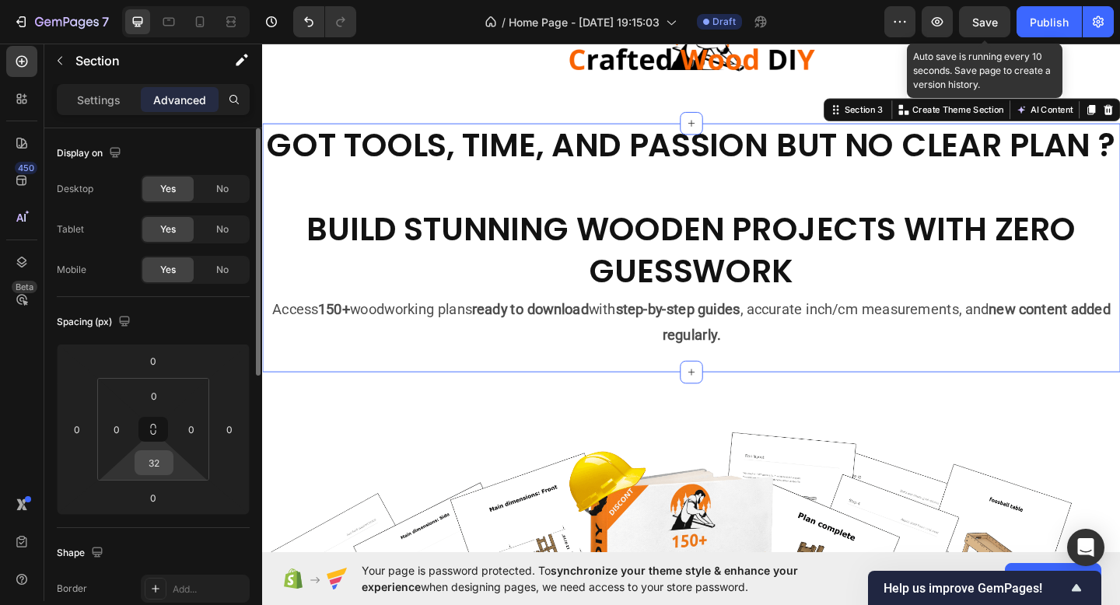
click at [159, 468] on input "32" at bounding box center [153, 462] width 31 height 23
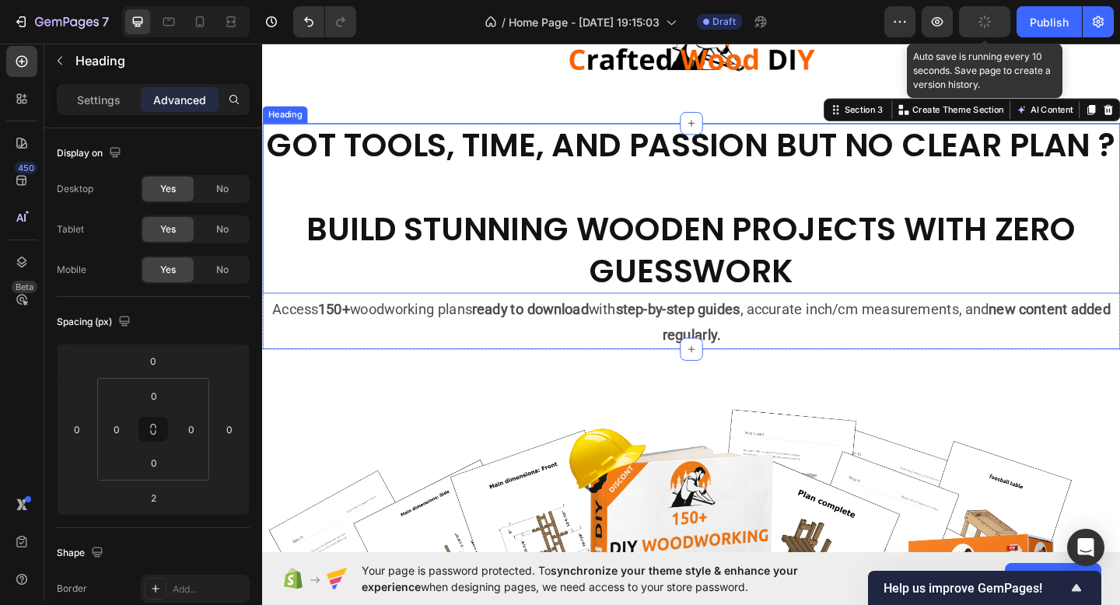
click at [676, 279] on p "GOT TOOLS, TIME, AND PASSION BUT NO CLEAR PLAN ? BUILD STUNNING WOODEN PROJECTS…" at bounding box center [729, 223] width 931 height 182
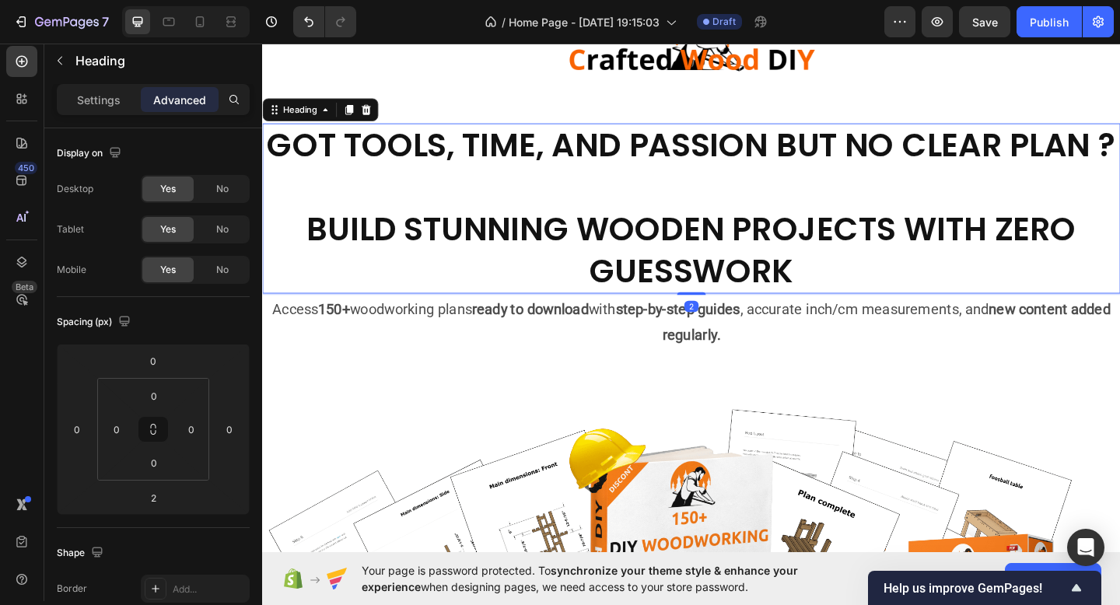
click at [984, 26] on span "Save" at bounding box center [986, 22] width 26 height 13
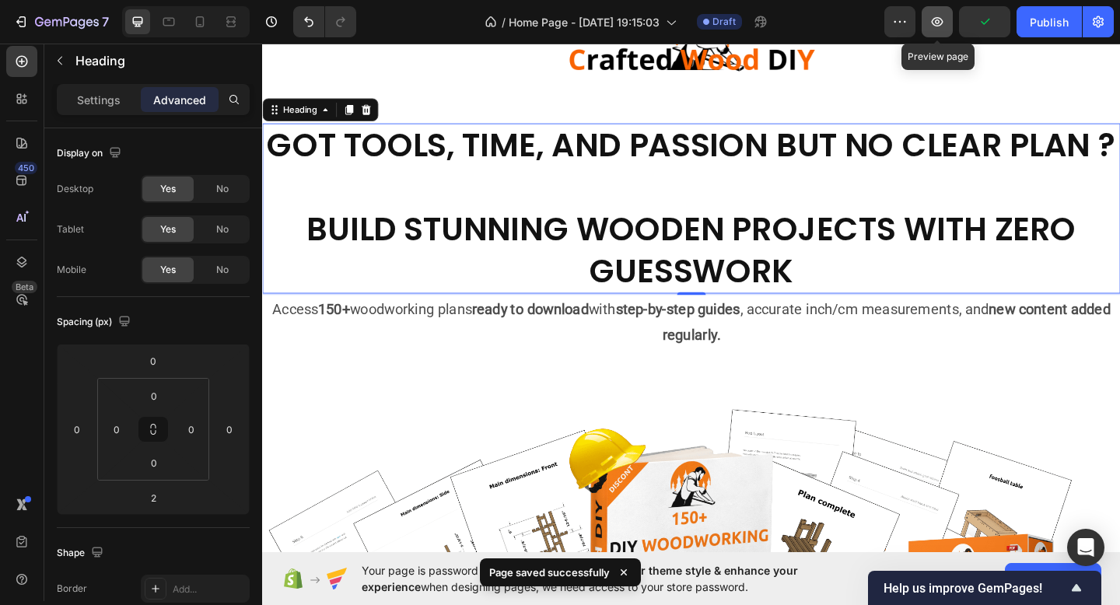
click at [938, 19] on icon "button" at bounding box center [937, 21] width 5 height 5
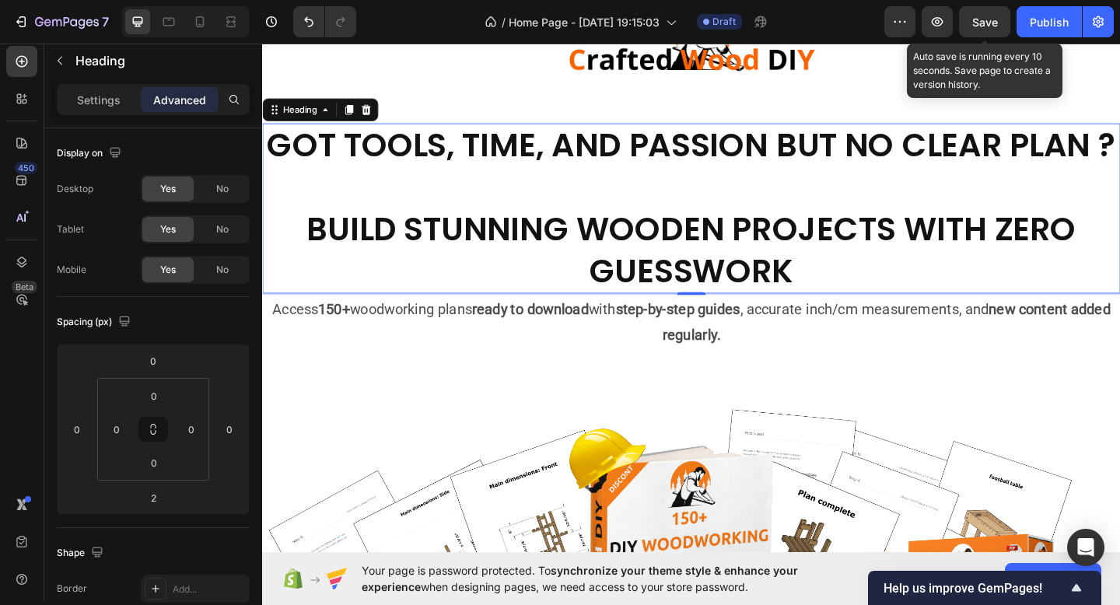
click at [981, 30] on div "Save" at bounding box center [986, 22] width 26 height 16
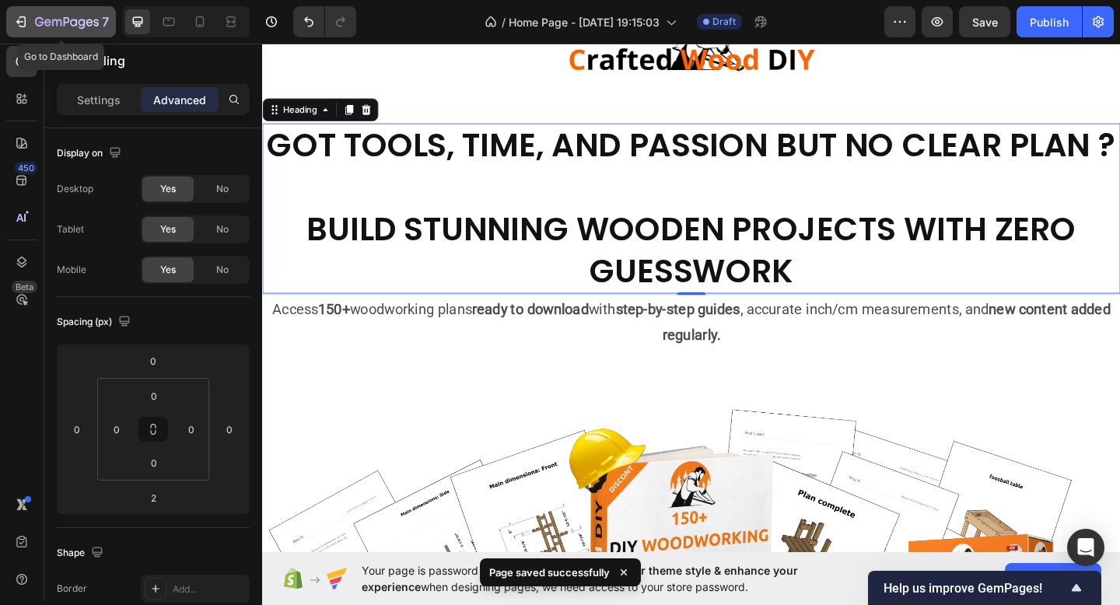
click at [32, 22] on div "7" at bounding box center [61, 21] width 96 height 19
